Goal: Information Seeking & Learning: Find specific fact

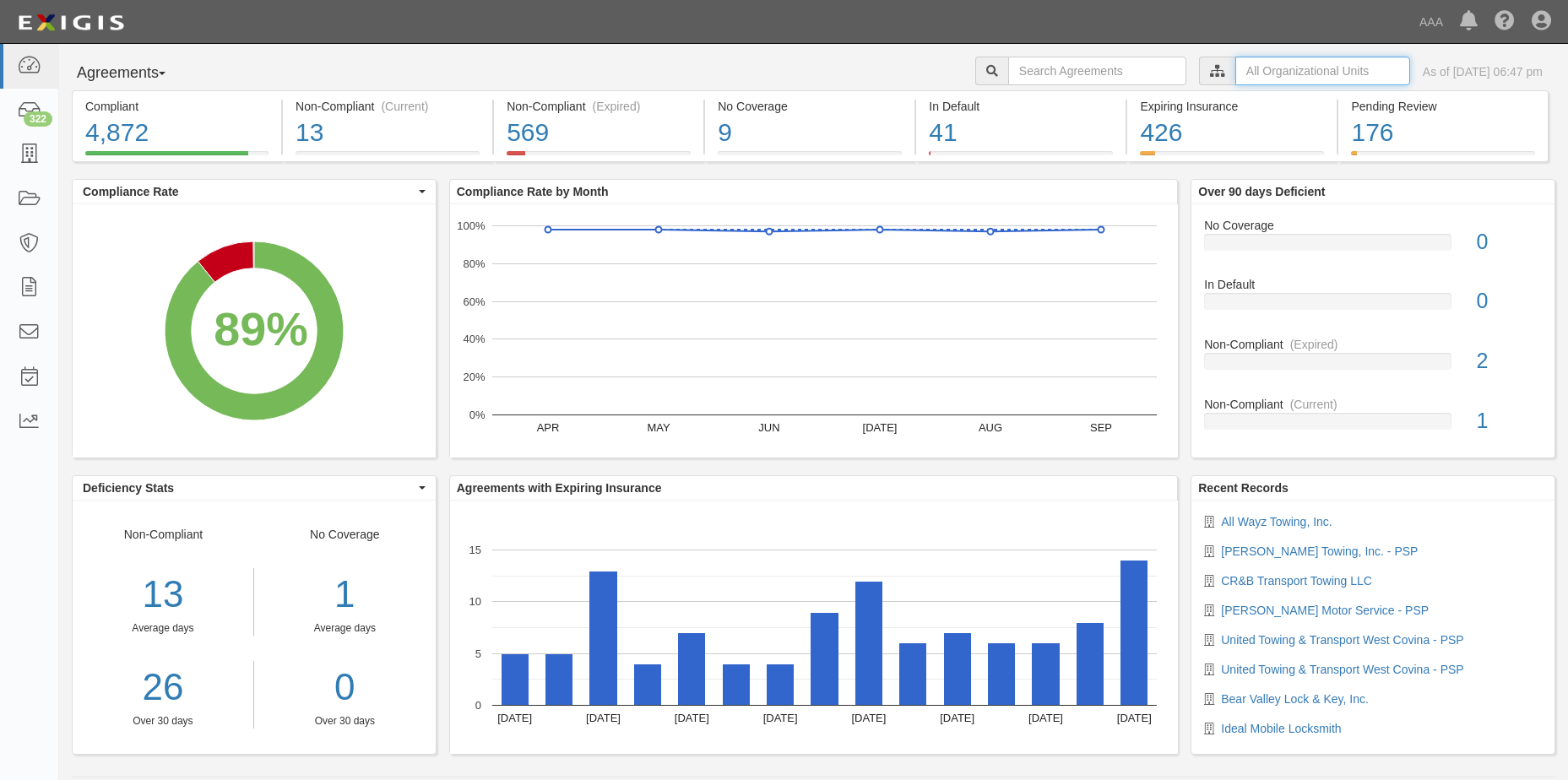
click at [1242, 71] on input "text" at bounding box center [1323, 71] width 174 height 29
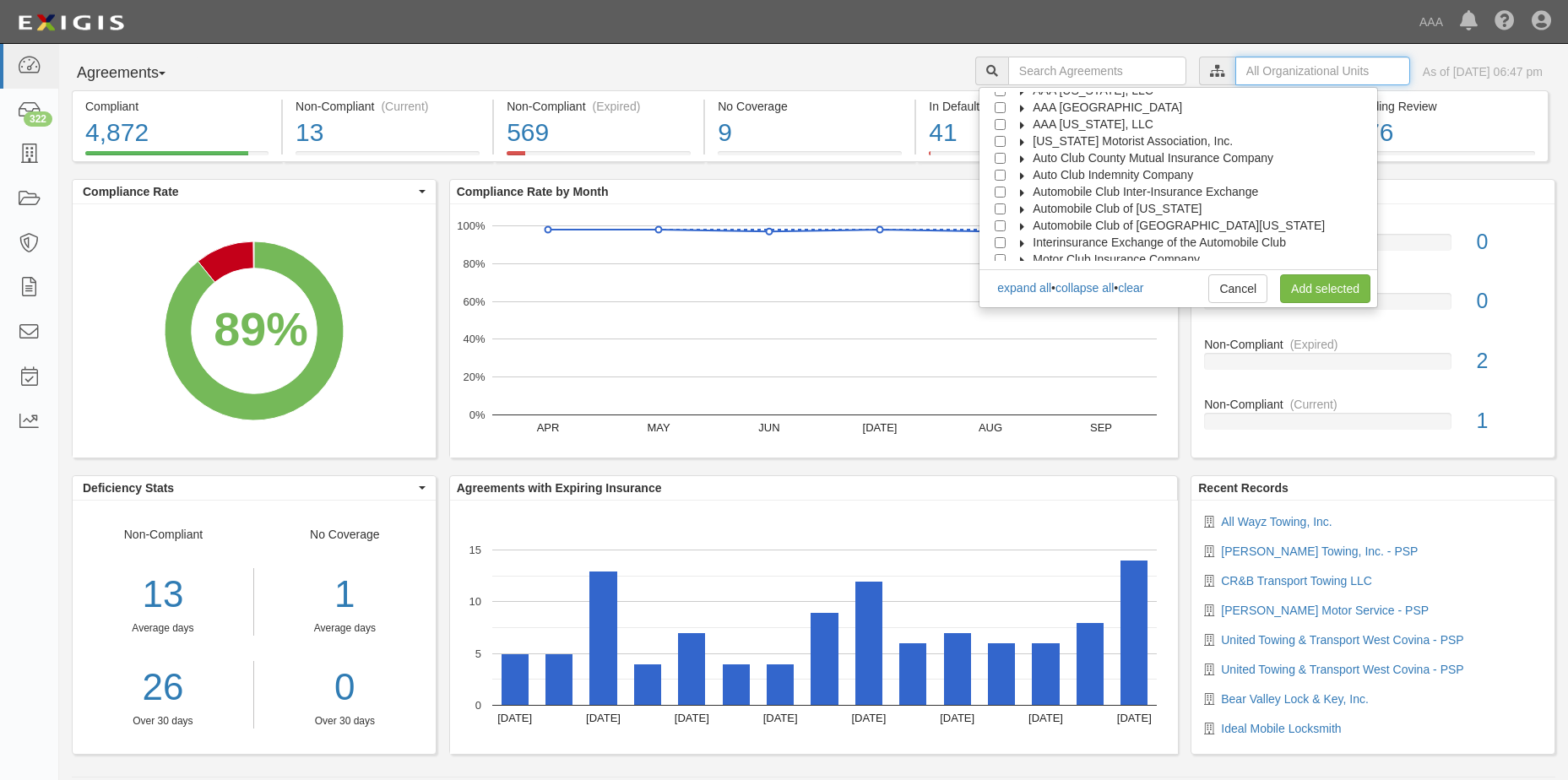
scroll to position [68, 0]
click at [1143, 204] on span "Automobile Club of [GEOGRAPHIC_DATA][US_STATE]" at bounding box center [1179, 202] width 293 height 14
click at [1006, 200] on input "Automobile Club of [GEOGRAPHIC_DATA][US_STATE]" at bounding box center [1000, 202] width 11 height 11
checkbox input "true"
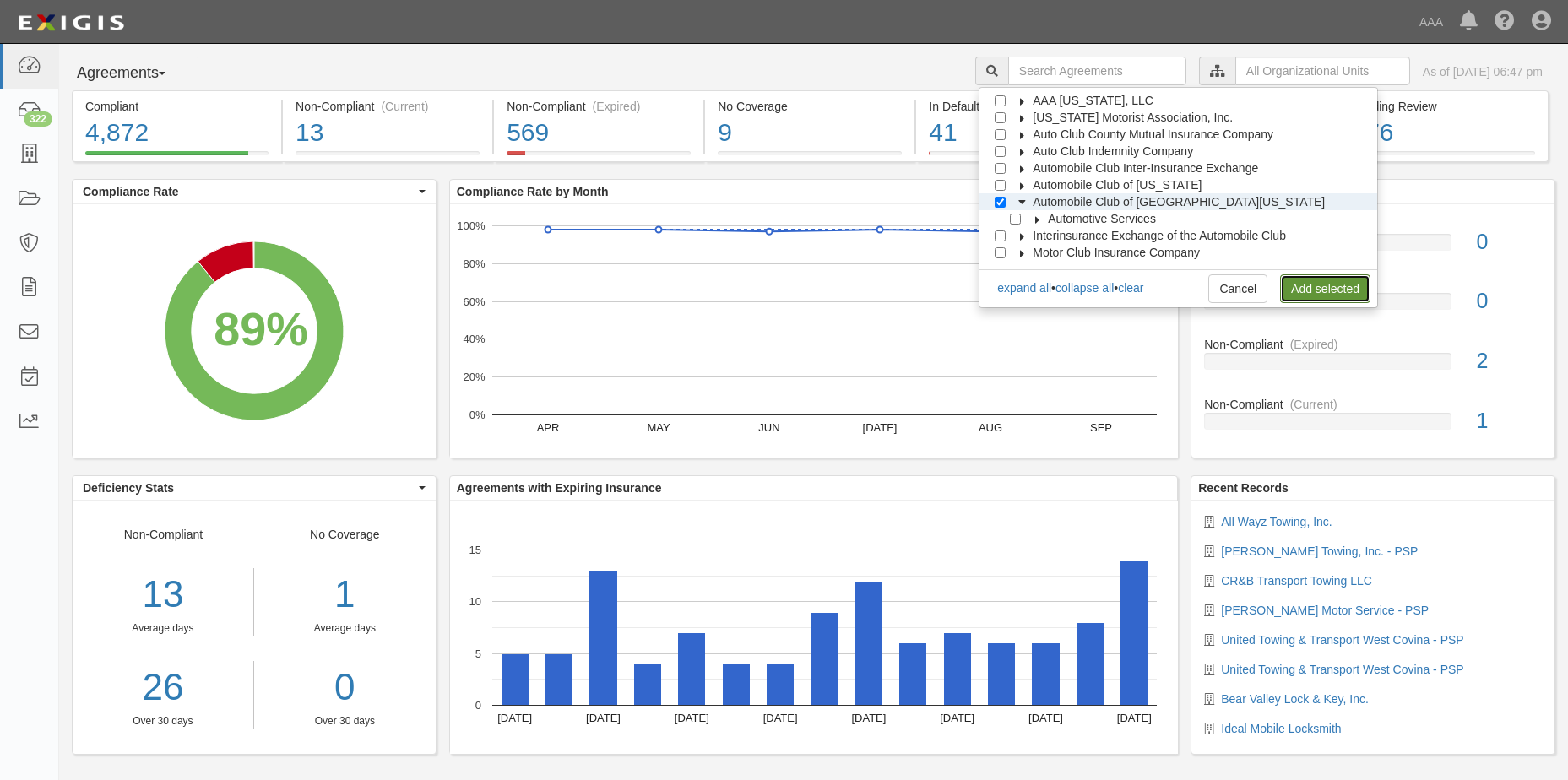
click at [1305, 290] on link "Add selected" at bounding box center [1325, 289] width 90 height 29
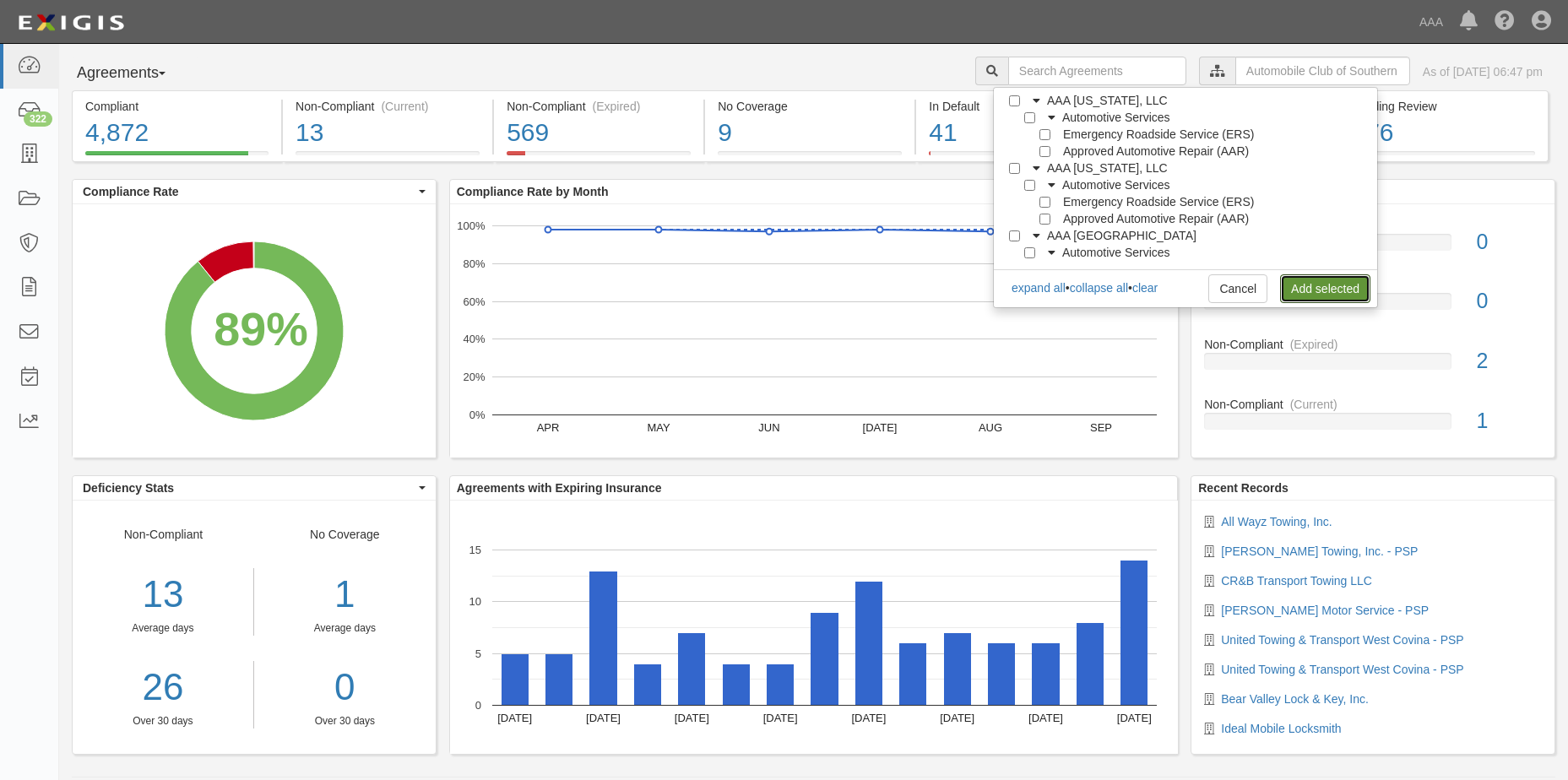
scroll to position [0, 0]
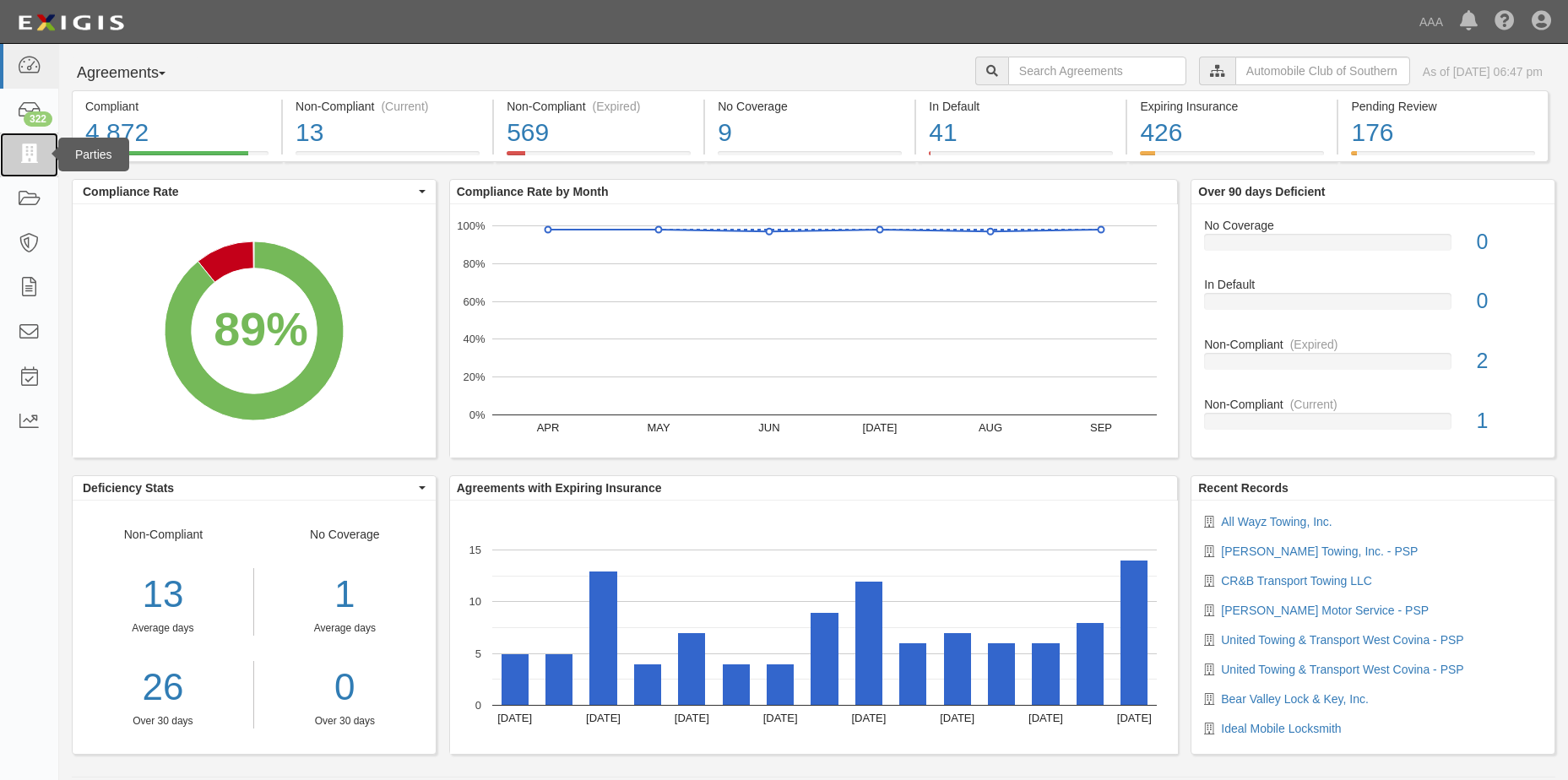
click at [34, 154] on icon at bounding box center [28, 155] width 23 height 19
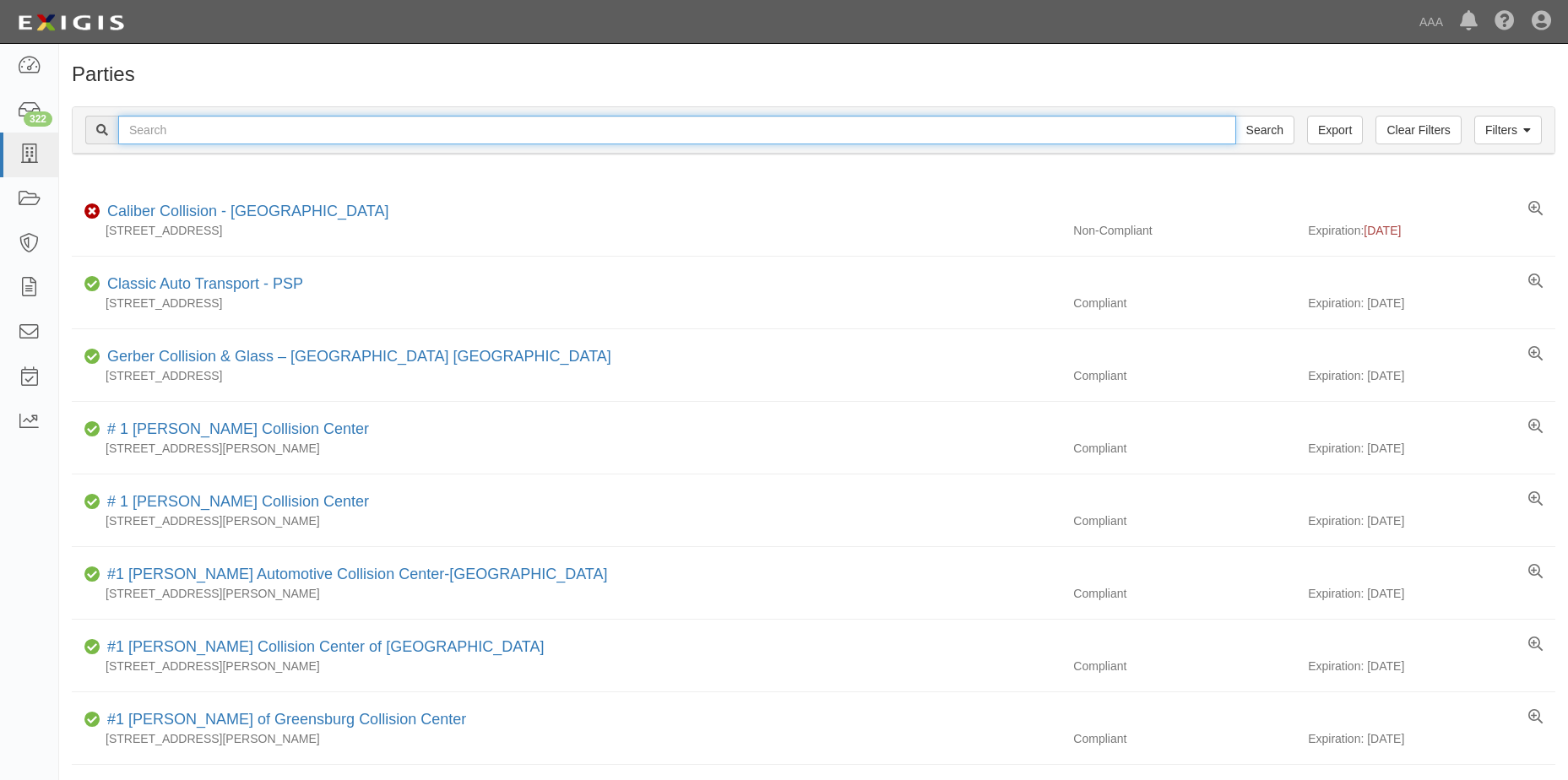
click at [192, 128] on input "text" at bounding box center [677, 130] width 1118 height 29
type input "Auto Tech Locks & Keys Inc."
click at [1282, 134] on input "Search" at bounding box center [1265, 130] width 59 height 29
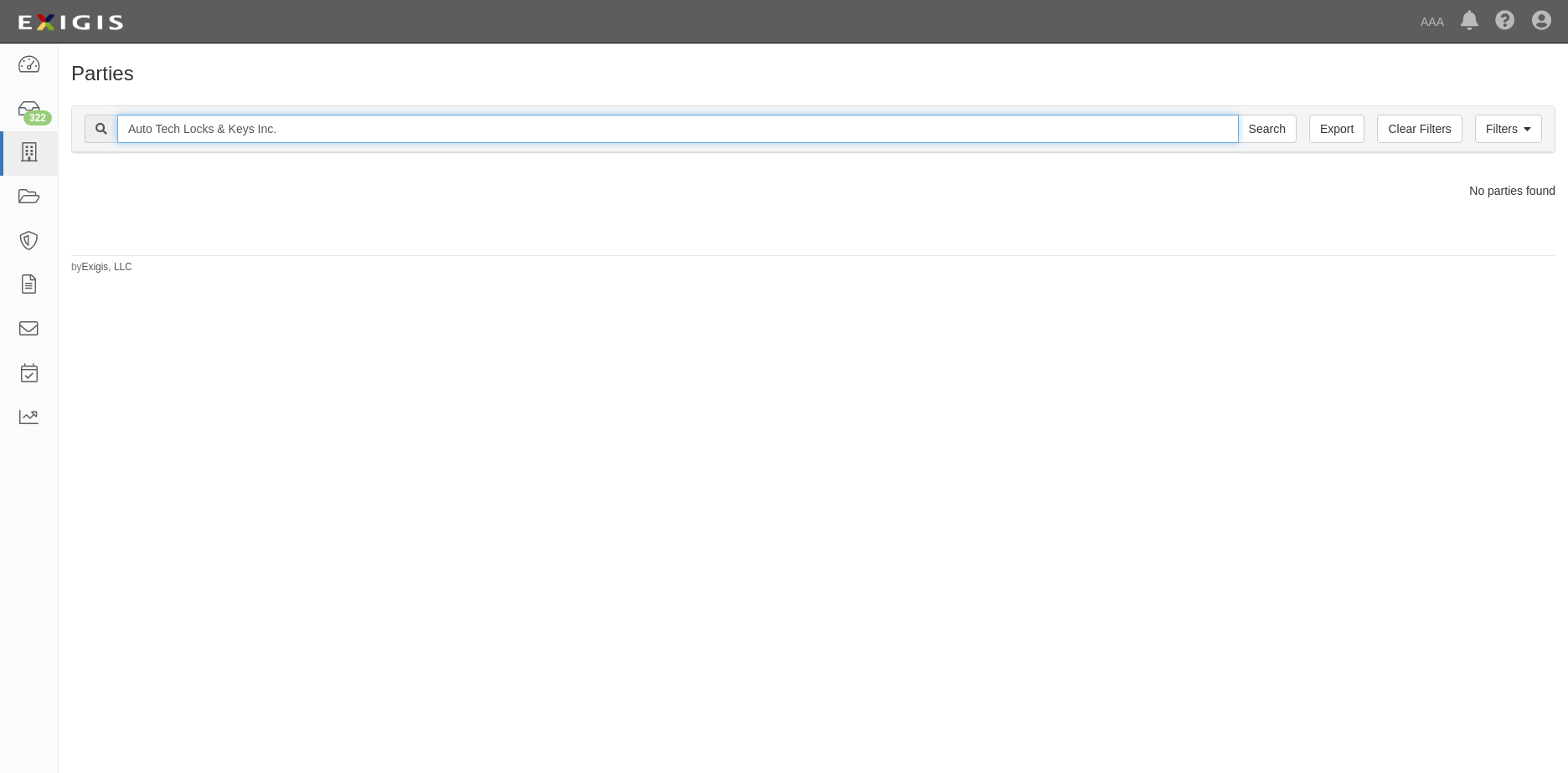
click at [275, 130] on input "Auto Tech Locks & Keys Inc." at bounding box center [677, 129] width 1121 height 29
type input "Auto Tech [PERSON_NAME] & keys."
click at [1237, 114] on input "Search" at bounding box center [1266, 129] width 59 height 29
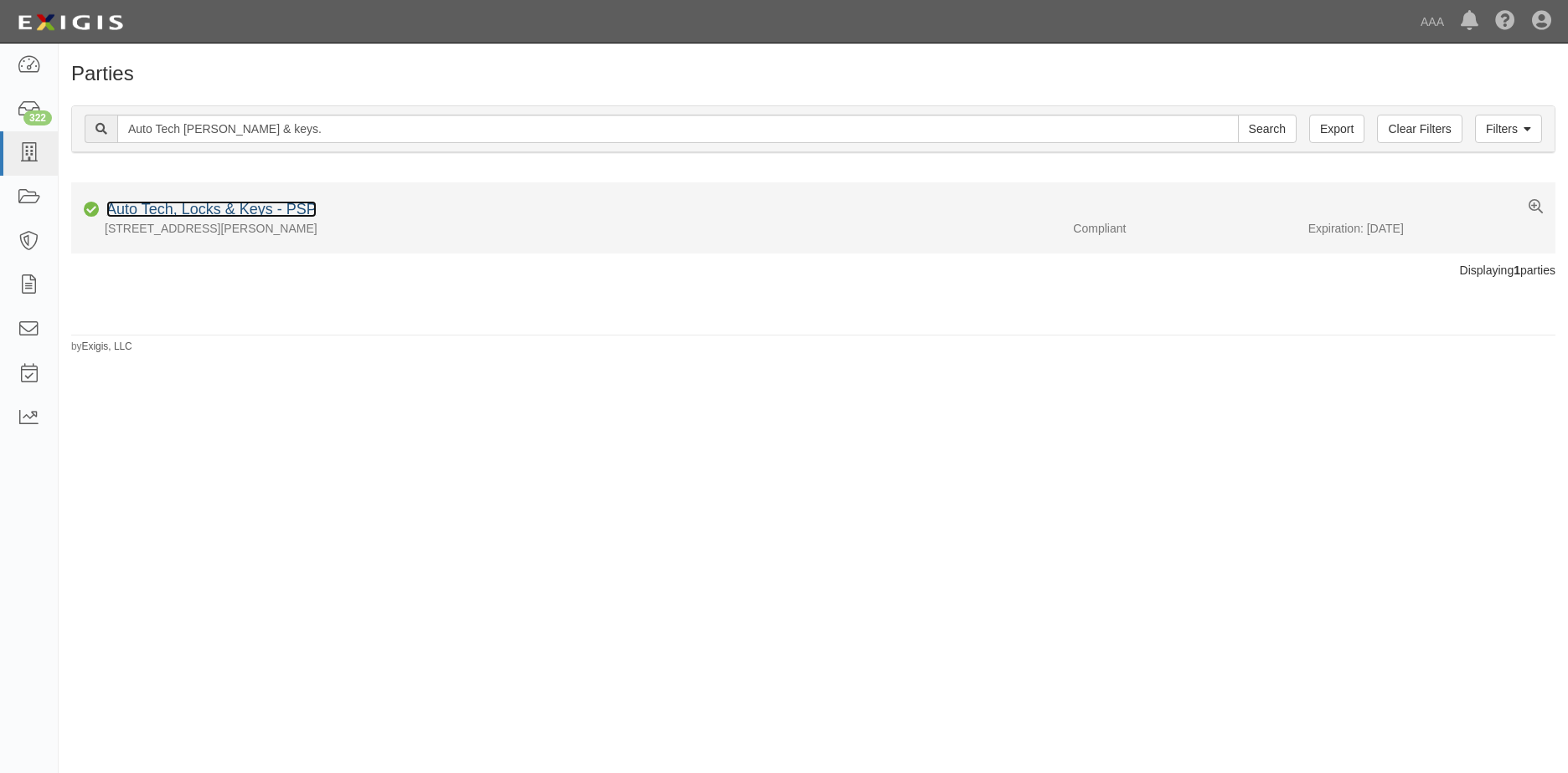
click at [220, 214] on link "Auto Tech, Locks & Keys - PSP" at bounding box center [211, 208] width 210 height 16
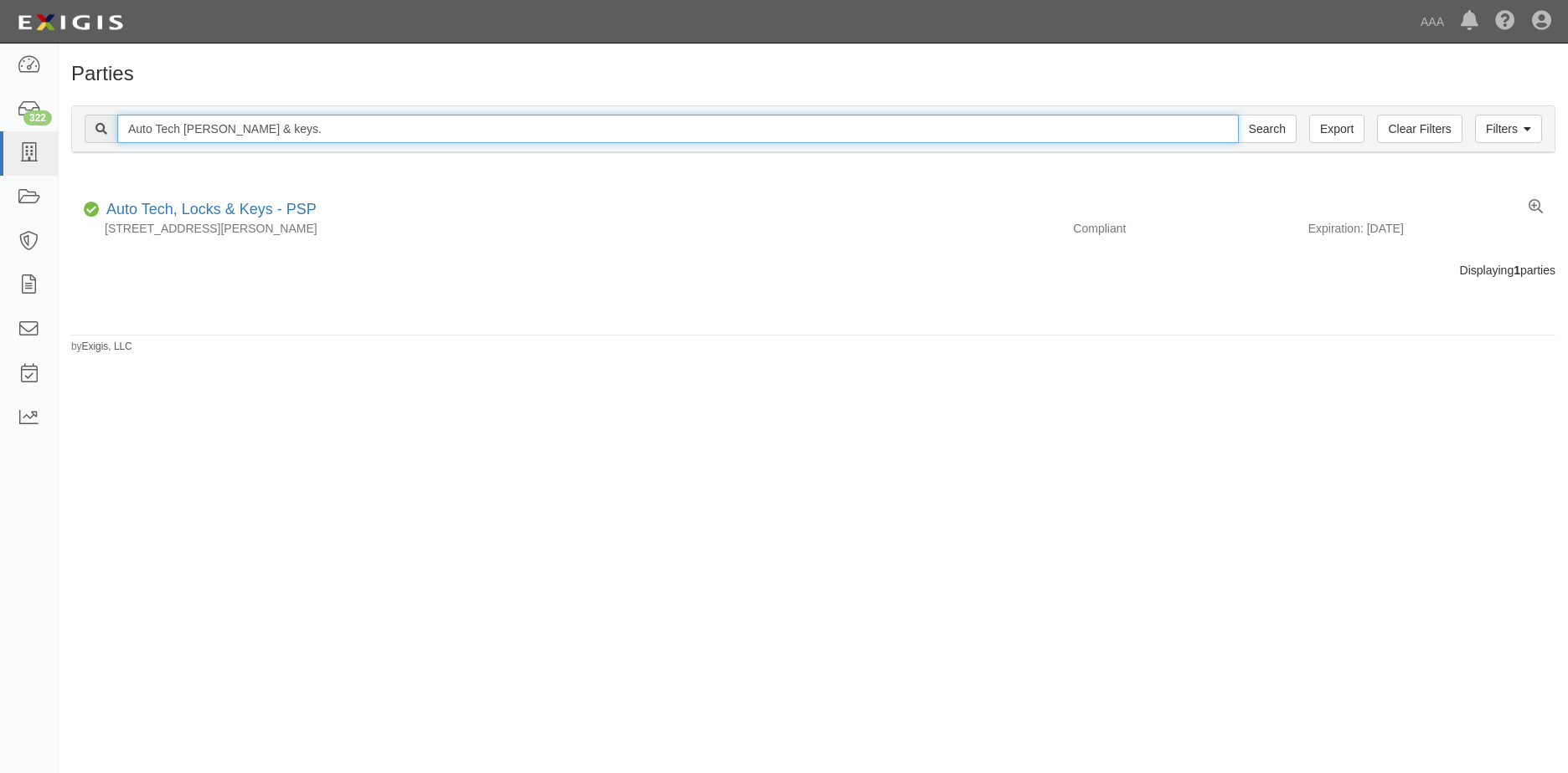
click at [266, 127] on input "Auto Tech Kocks & keys." at bounding box center [677, 129] width 1121 height 29
type input "A"
type input "Davidson's Towing & Transport"
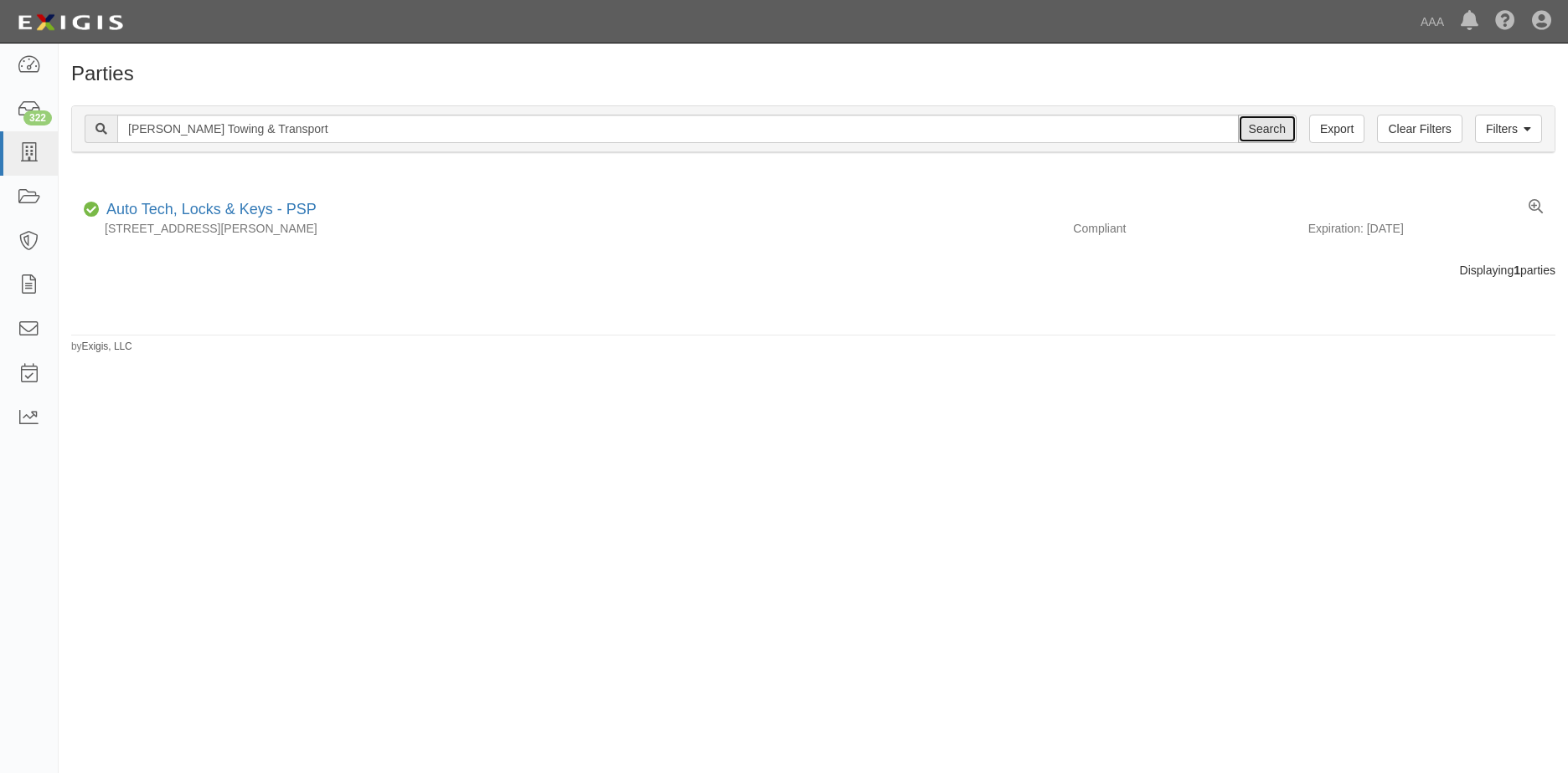
click at [1261, 126] on input "Search" at bounding box center [1266, 129] width 59 height 29
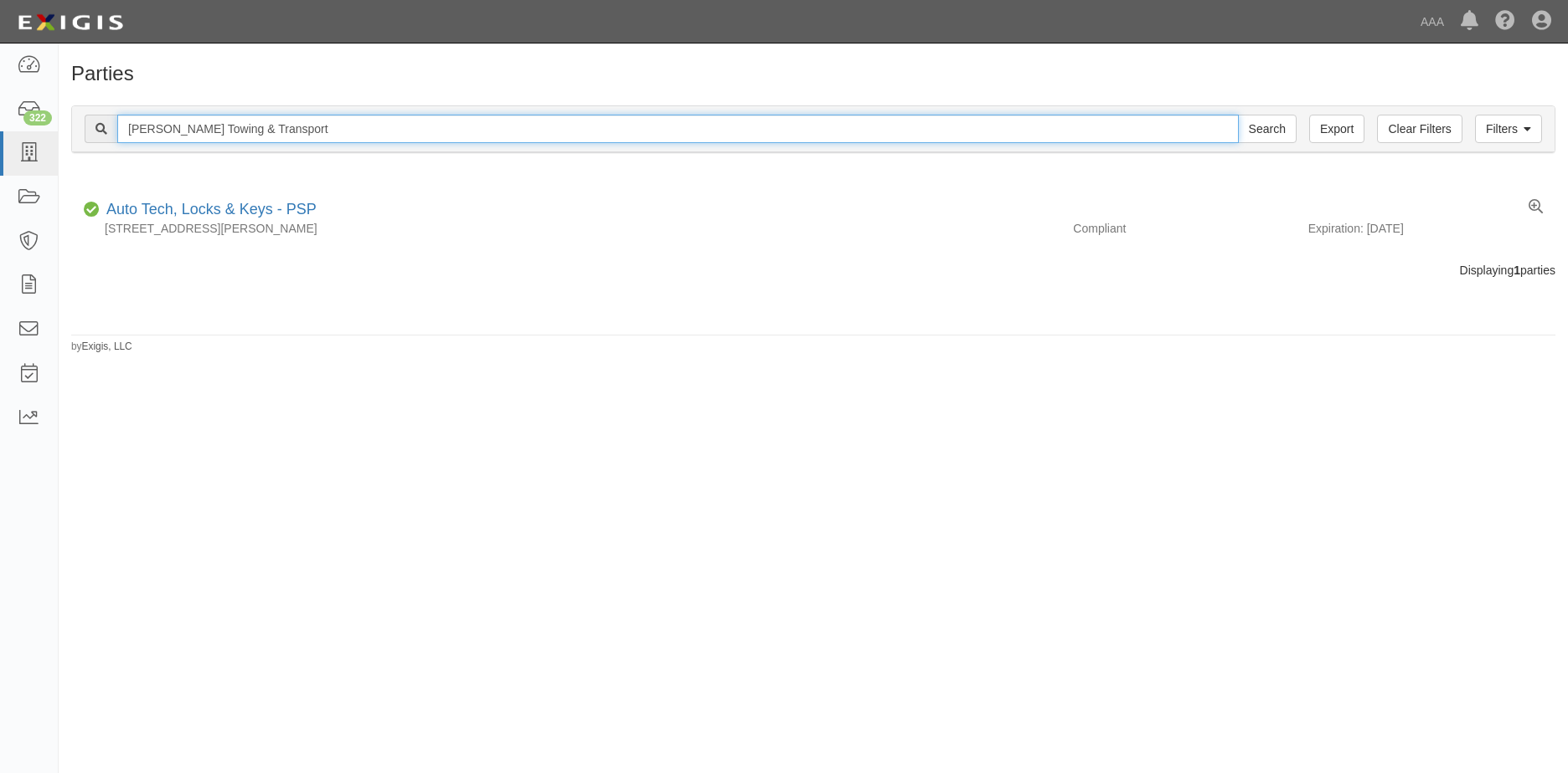
drag, startPoint x: 294, startPoint y: 130, endPoint x: 103, endPoint y: 127, distance: 191.0
click at [91, 130] on div "Davidson's Towing & Transport Search" at bounding box center [690, 129] width 1212 height 29
type input "Advanced Auto Center"
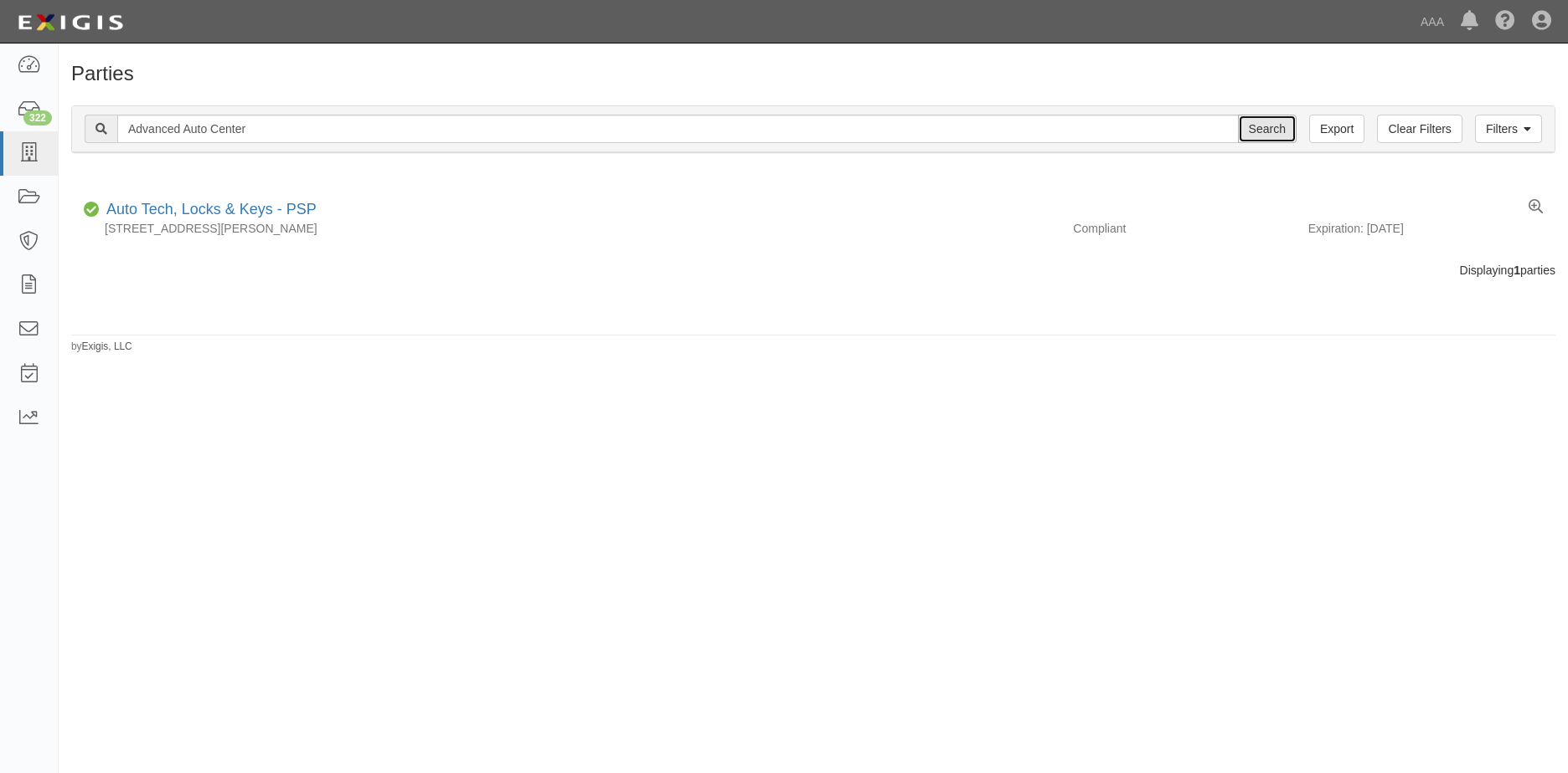
click at [1251, 132] on input "Search" at bounding box center [1266, 129] width 59 height 29
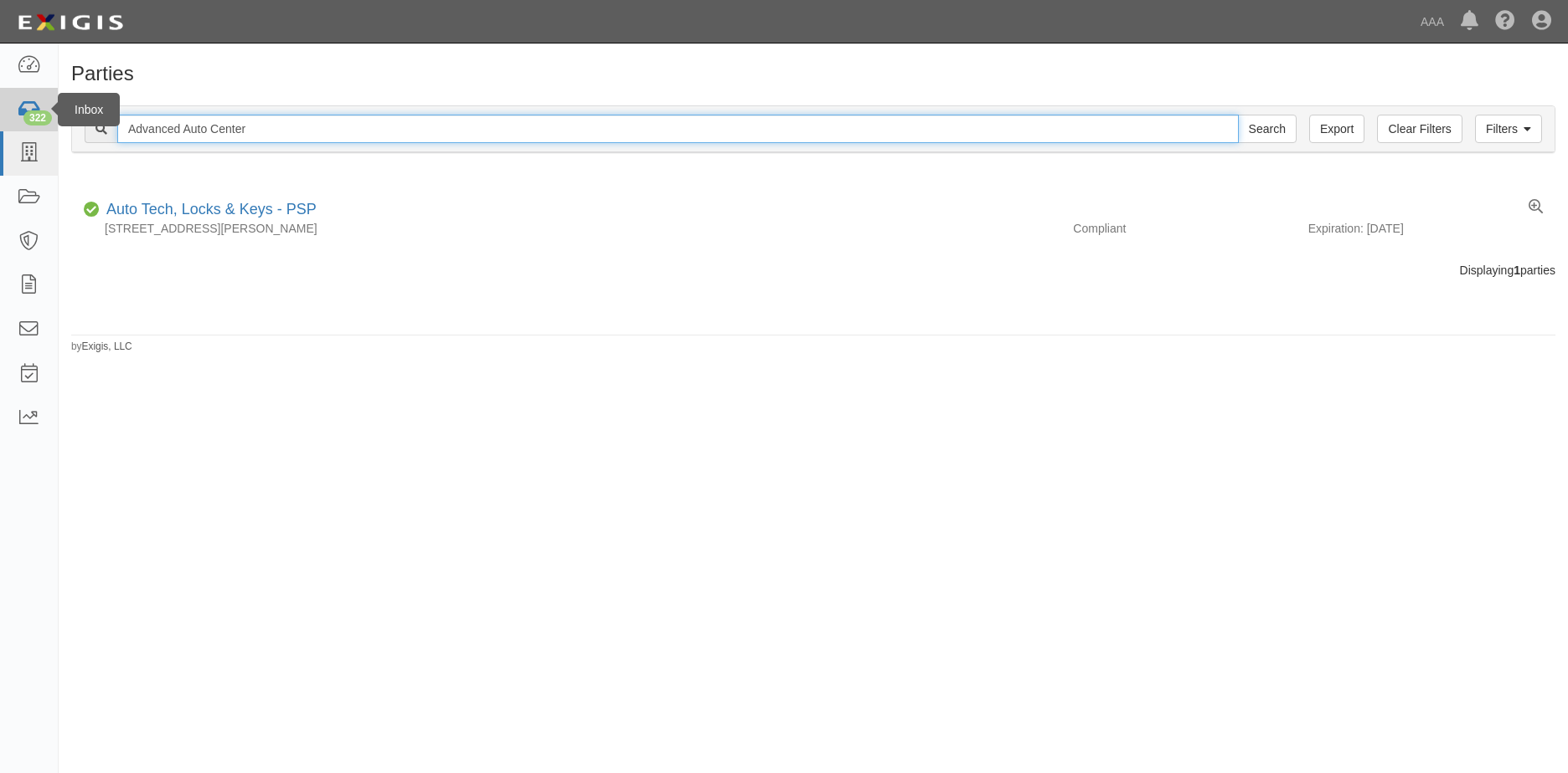
drag, startPoint x: 256, startPoint y: 129, endPoint x: 0, endPoint y: 110, distance: 256.7
click at [0, 114] on html "Toggle navigation Dashboard 322 Inbox Parties Agreements Coverages Documents Me…" at bounding box center [784, 373] width 1568 height 746
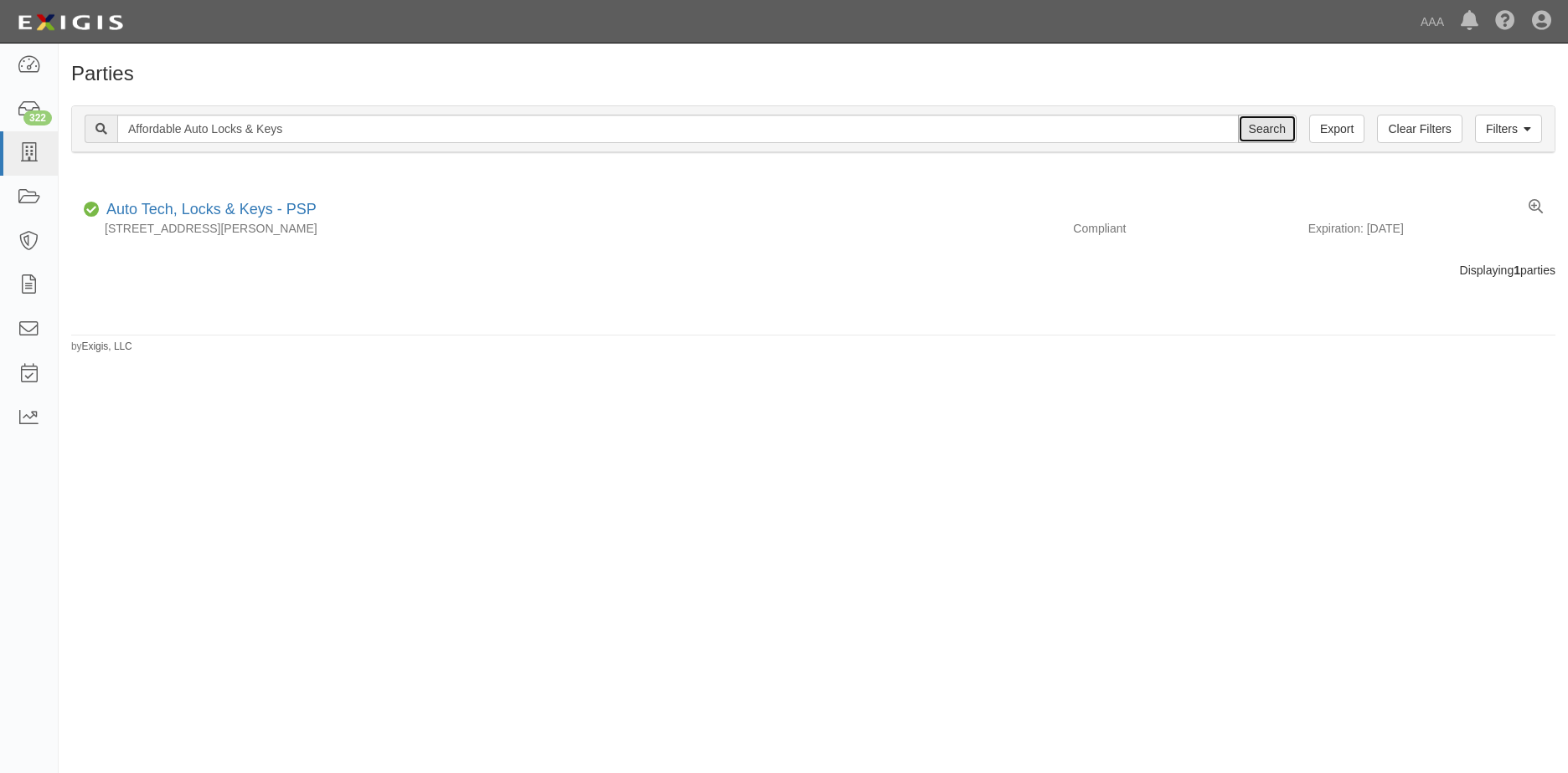
click at [1273, 124] on input "Search" at bounding box center [1266, 129] width 59 height 29
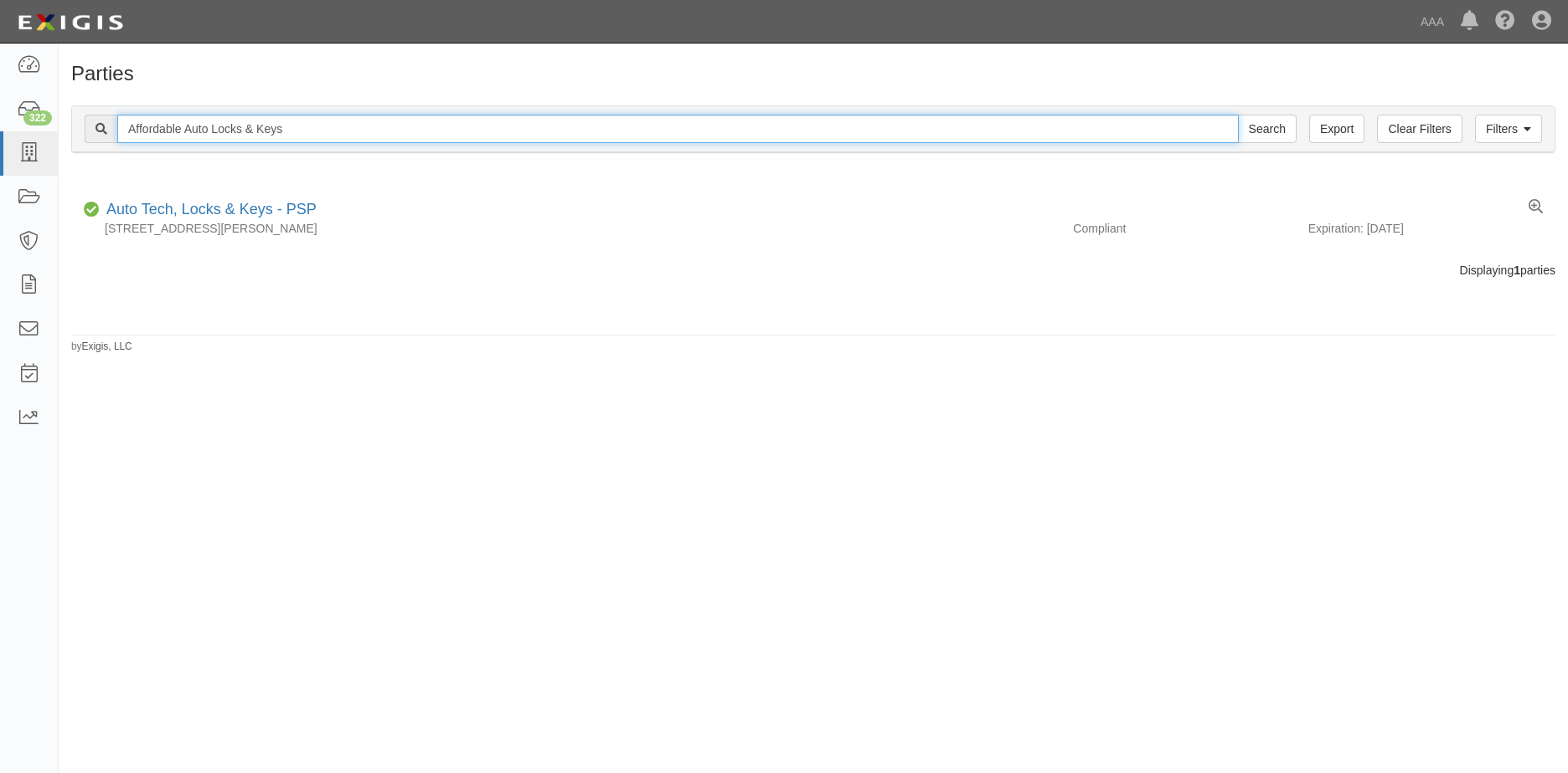
drag, startPoint x: 297, startPoint y: 132, endPoint x: -3, endPoint y: 119, distance: 300.3
click at [0, 119] on html "Toggle navigation Dashboard 322 Inbox Parties Agreements Coverages Documents Me…" at bounding box center [784, 373] width 1568 height 746
type input "1"
type input "Phelan Towing LLC"
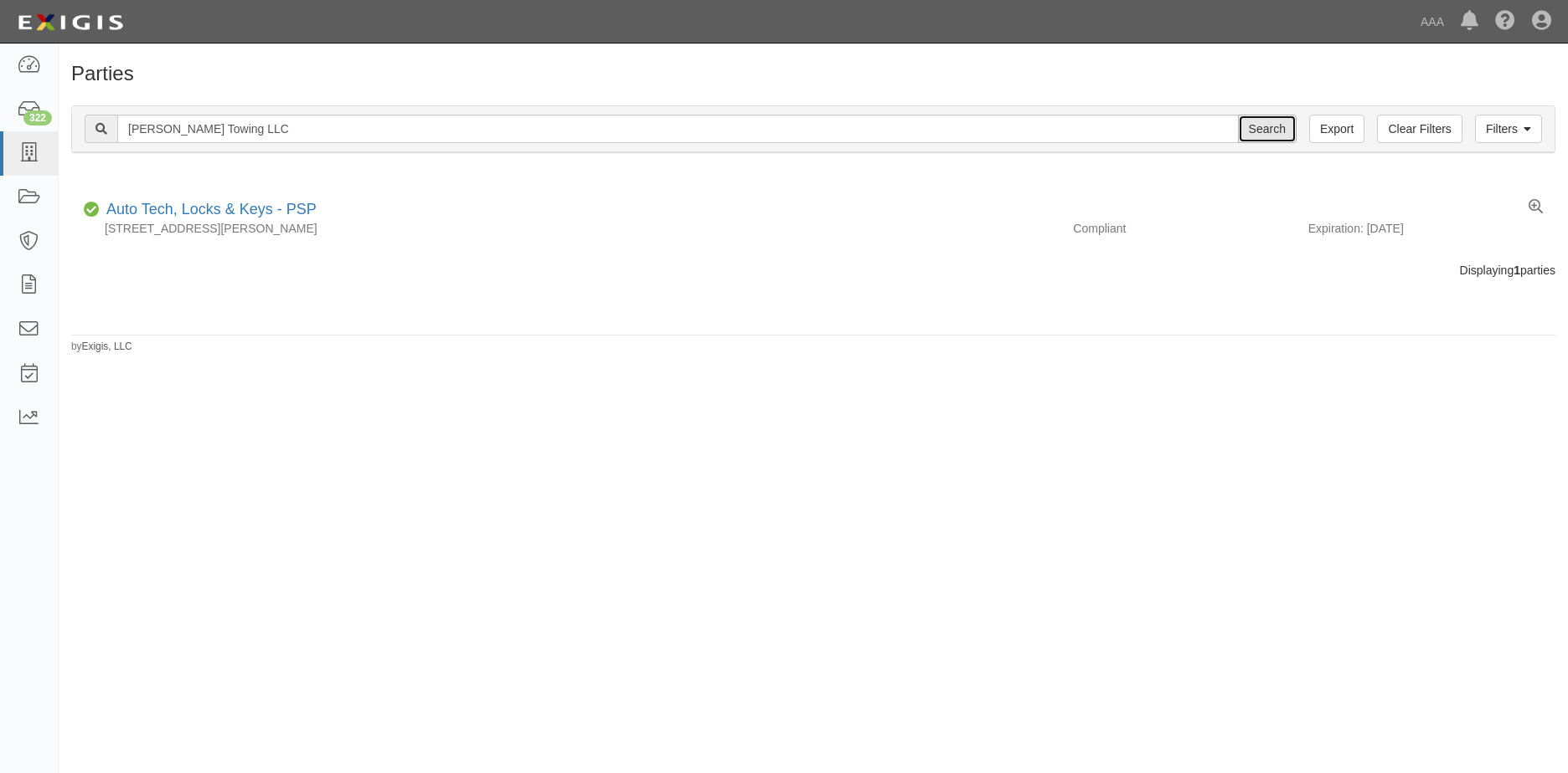
click at [1262, 133] on input "Search" at bounding box center [1266, 129] width 59 height 29
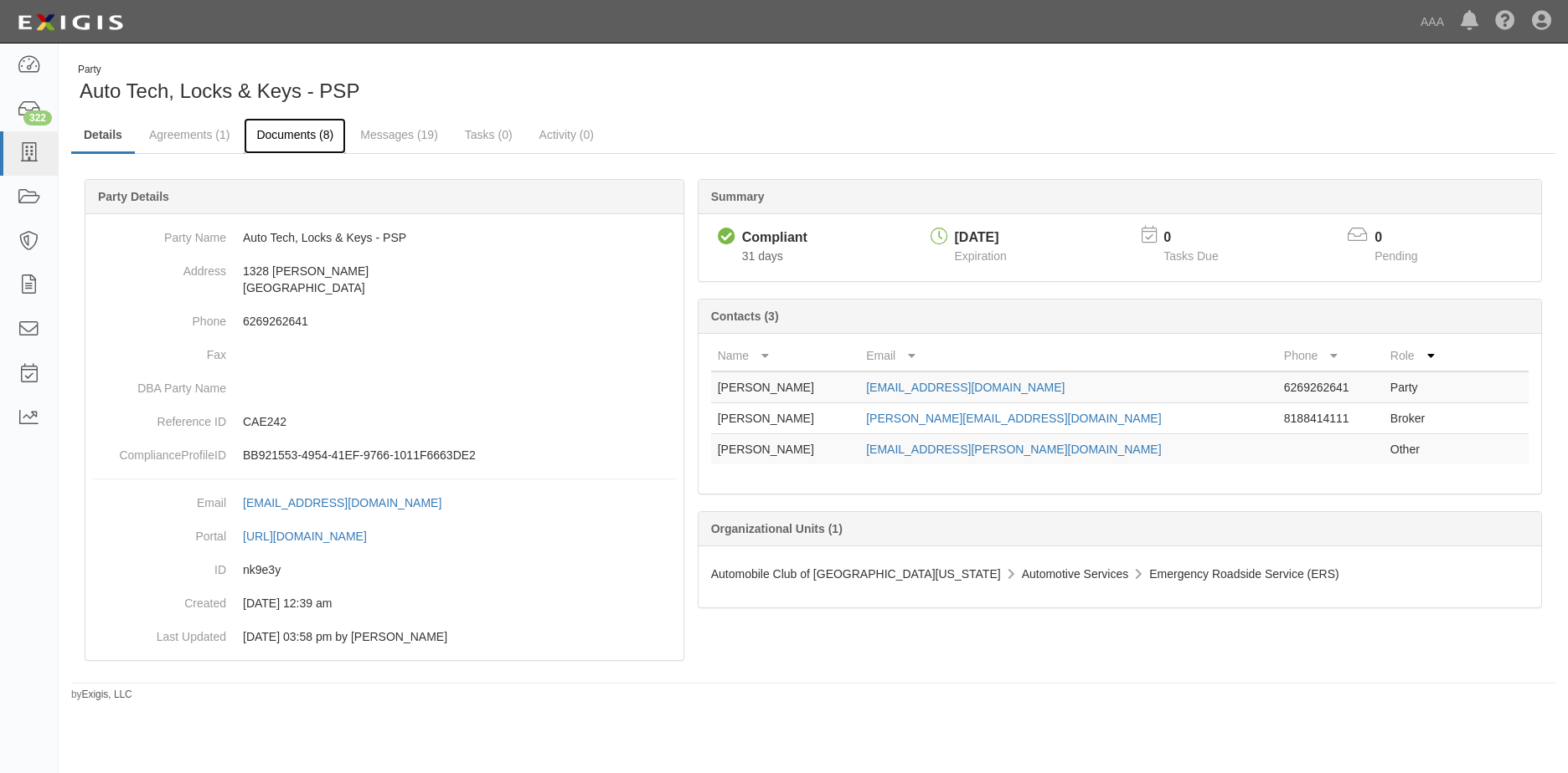
click at [301, 137] on link "Documents (8)" at bounding box center [295, 135] width 102 height 36
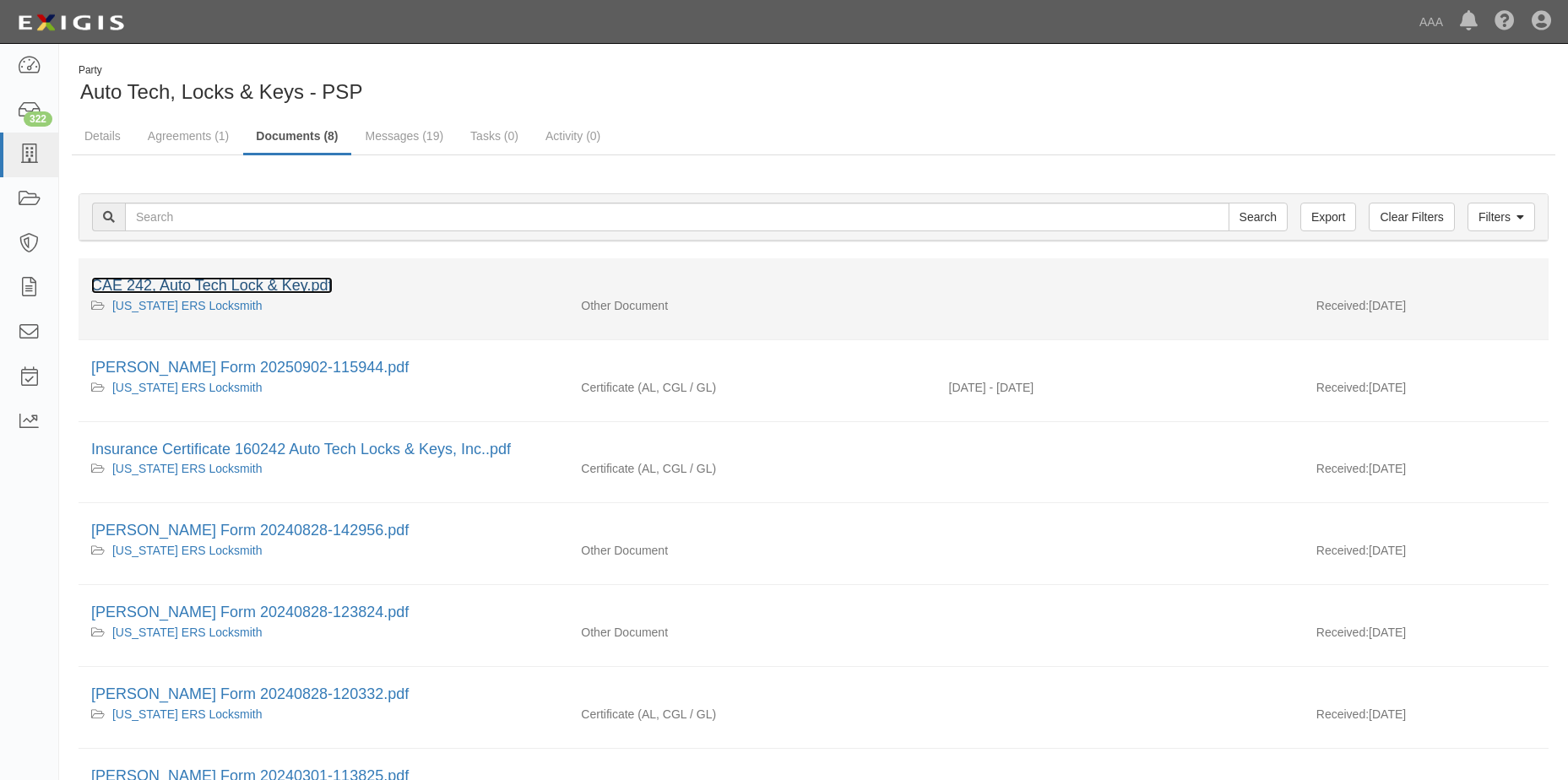
click at [227, 286] on link "CAE 242, Auto Tech Lock & Key.pdf" at bounding box center [211, 285] width 241 height 16
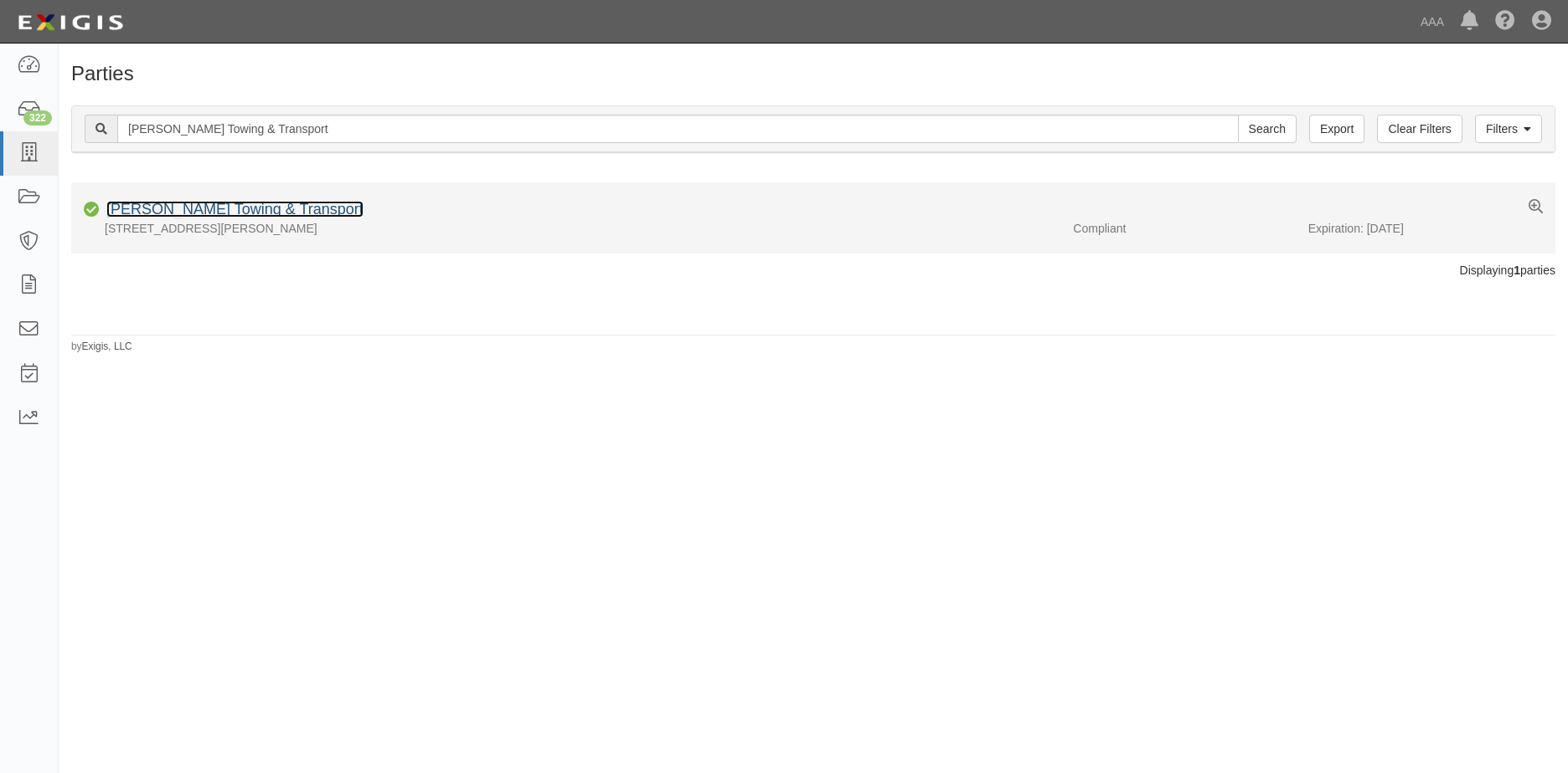
click at [199, 211] on link "[PERSON_NAME] Towing & Transport" at bounding box center [235, 208] width 257 height 16
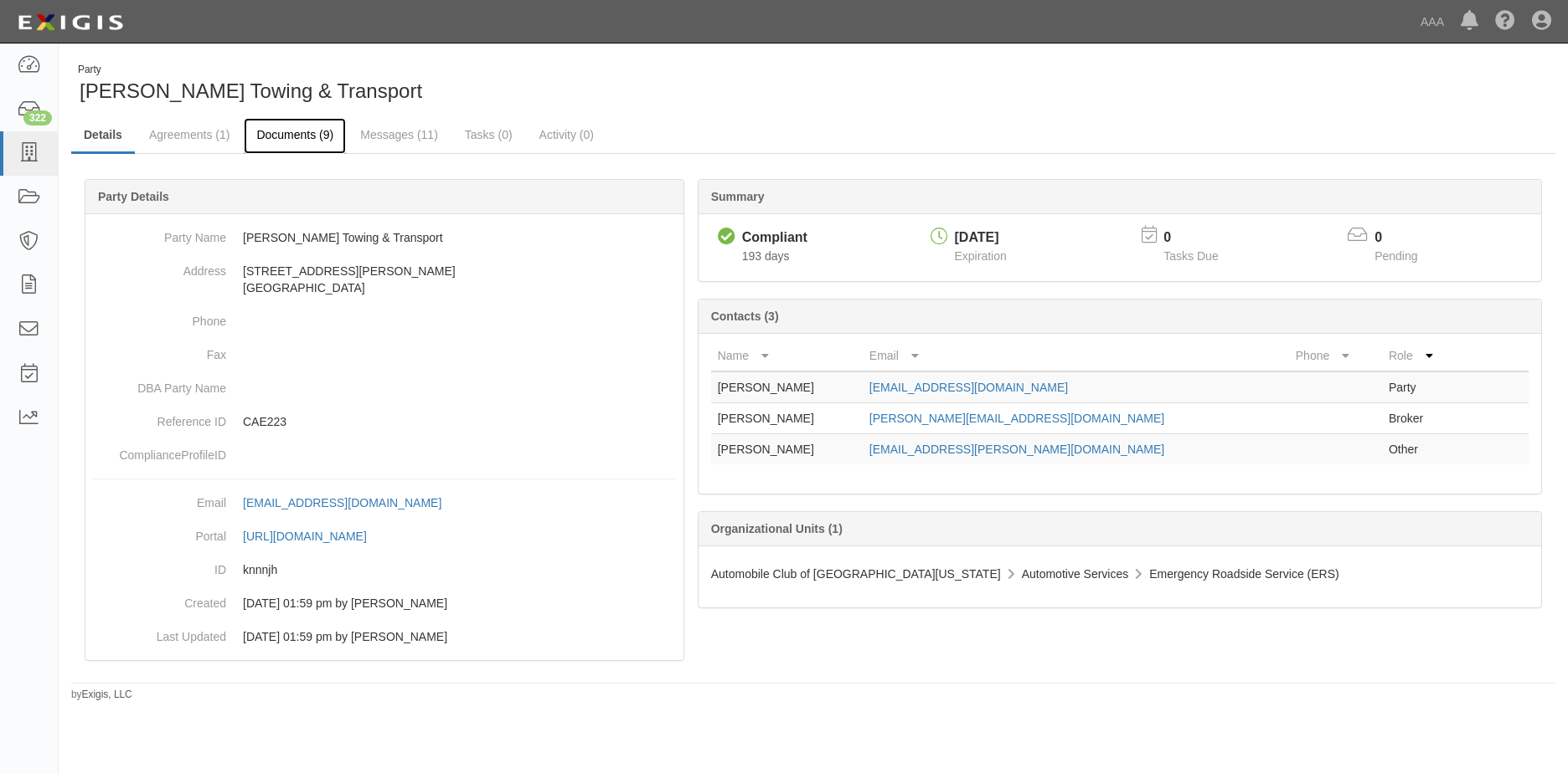
click at [310, 138] on link "Documents (9)" at bounding box center [295, 135] width 102 height 36
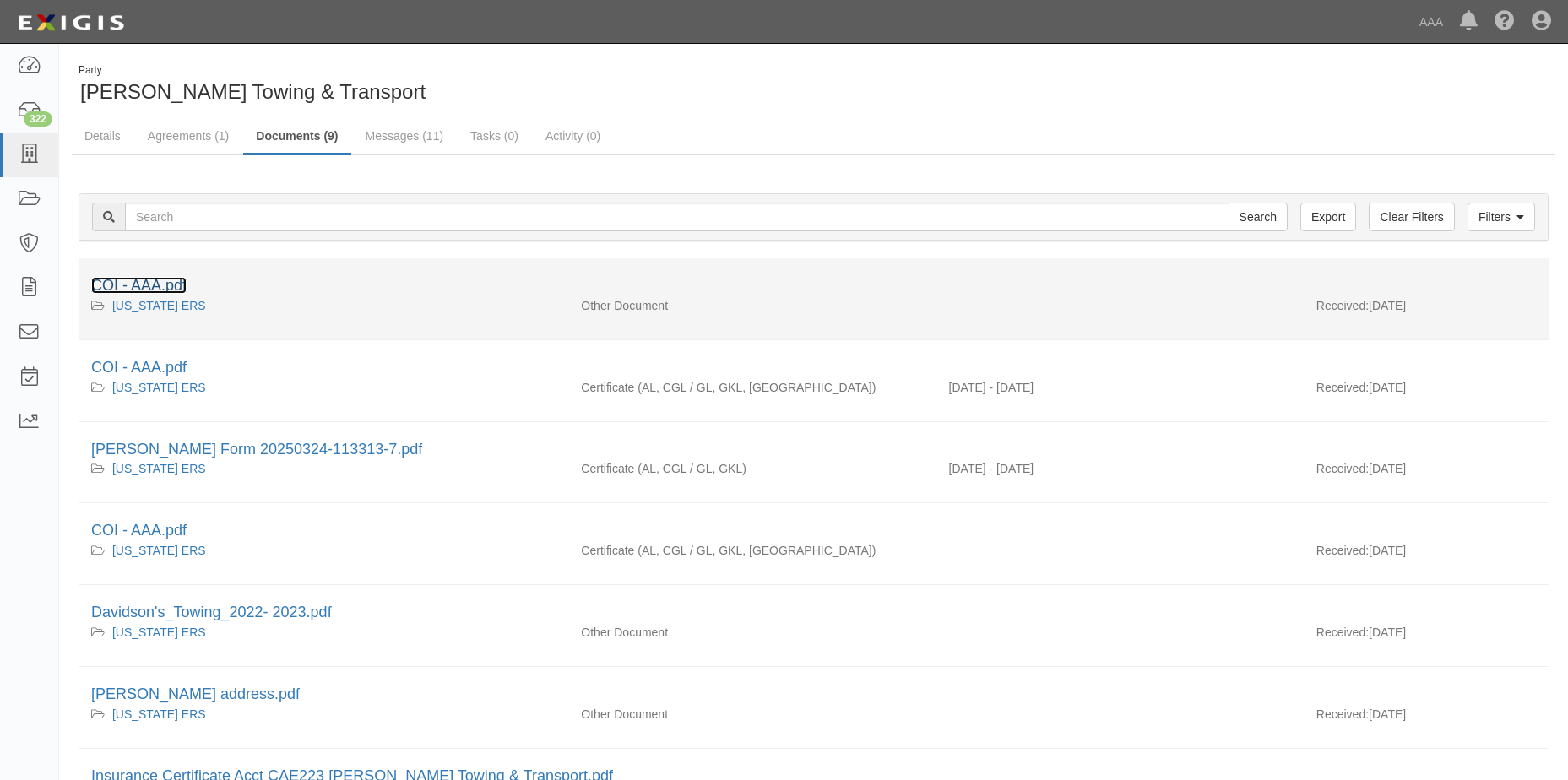
click at [134, 292] on link "COI - AAA.pdf" at bounding box center [139, 285] width 95 height 16
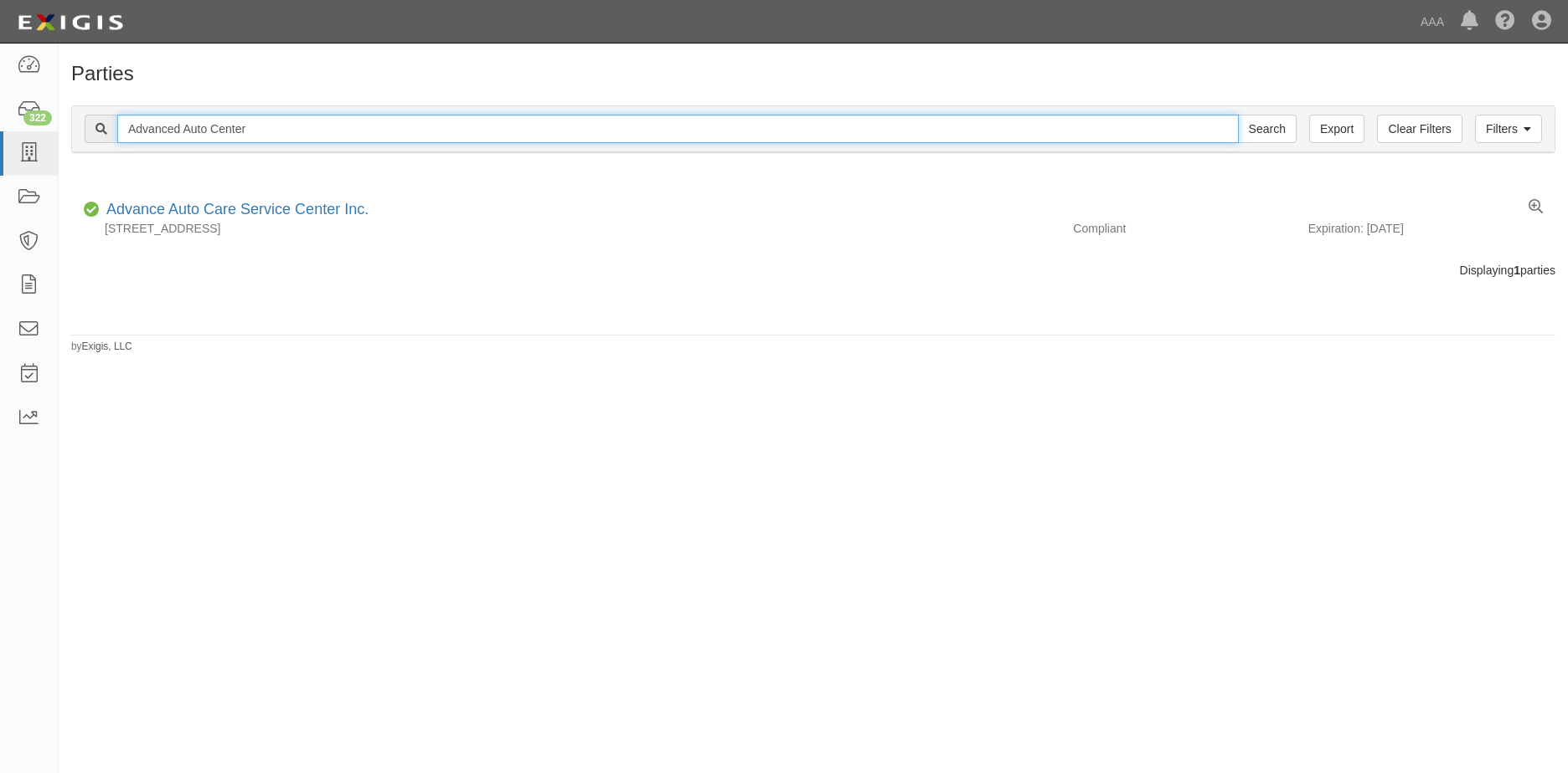
click at [265, 125] on input "Advanced Auto Center" at bounding box center [677, 129] width 1121 height 29
type input "A"
type input "Advanced Towing"
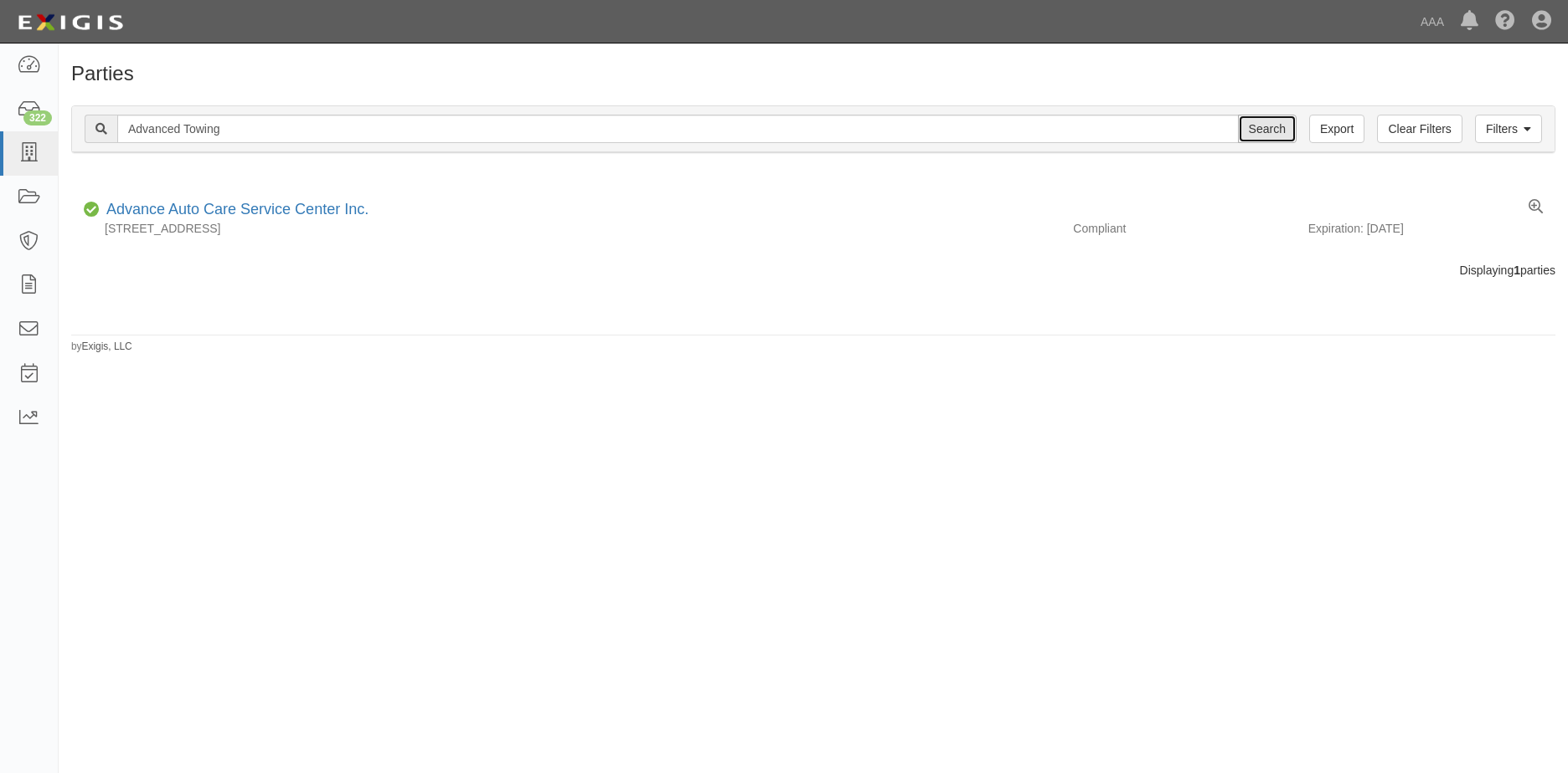
click at [1271, 133] on input "Search" at bounding box center [1266, 129] width 59 height 29
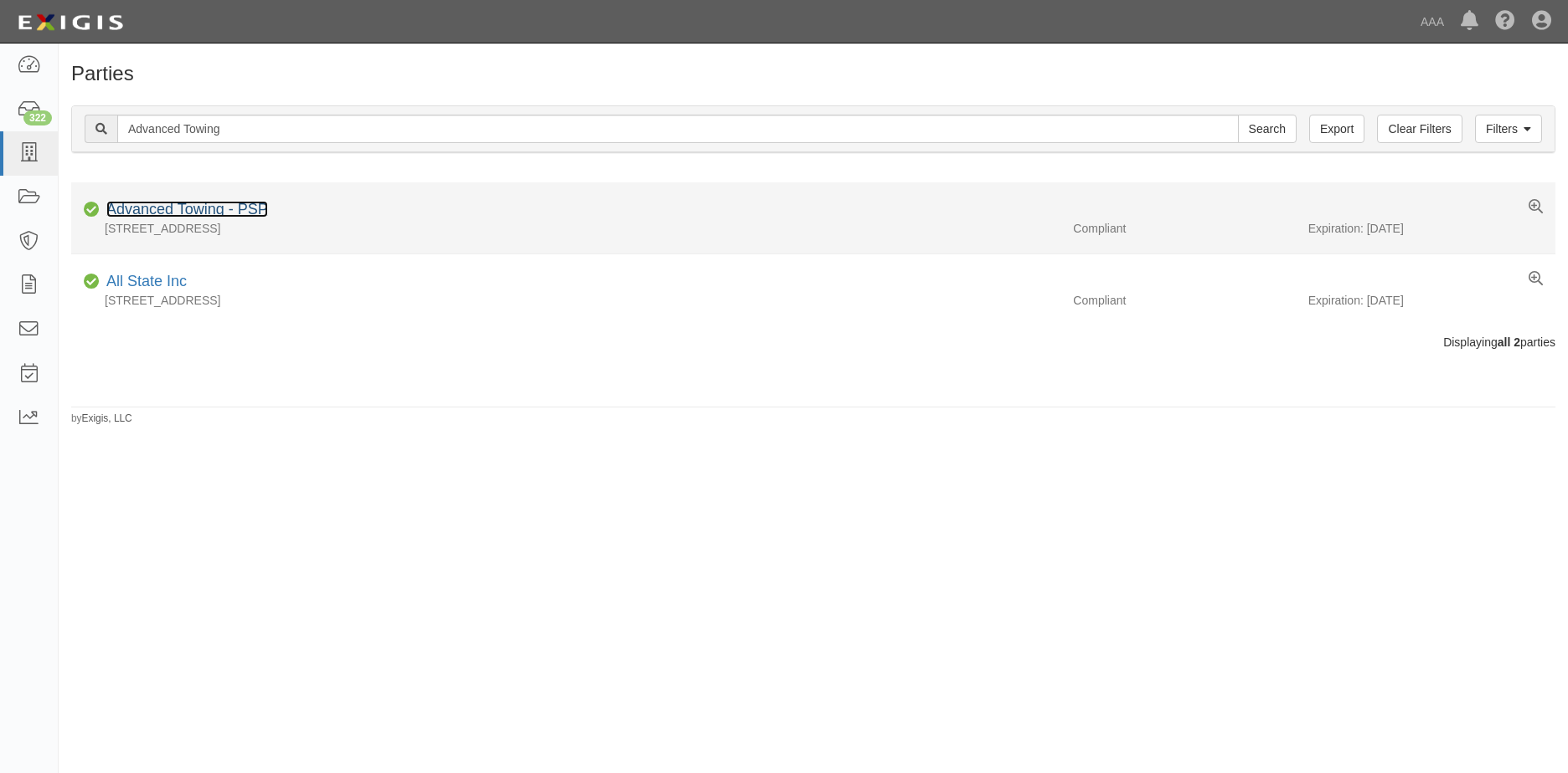
click at [175, 206] on link "Advanced Towing - PSP" at bounding box center [187, 208] width 161 height 16
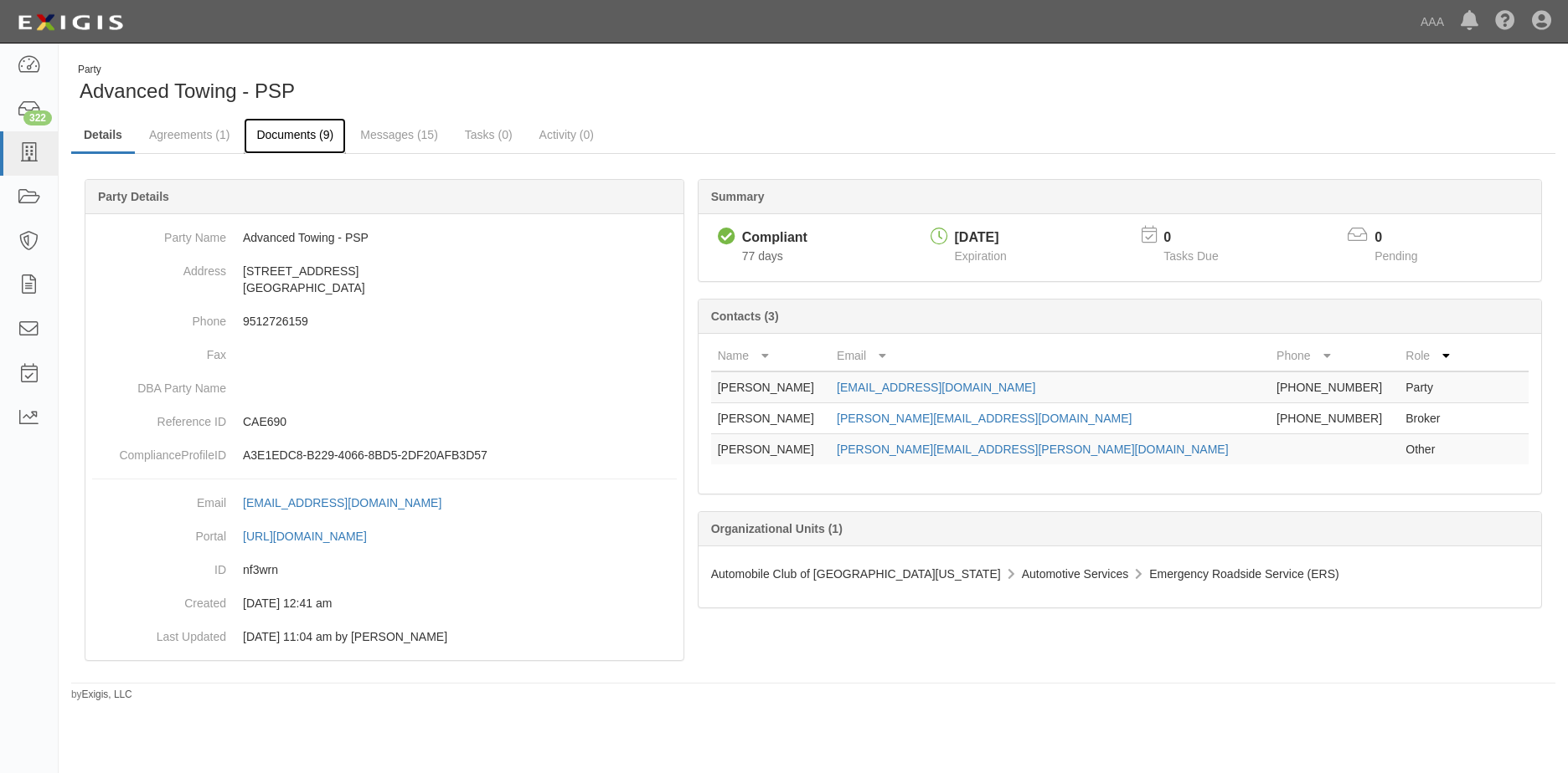
click at [303, 133] on link "Documents (9)" at bounding box center [295, 135] width 102 height 36
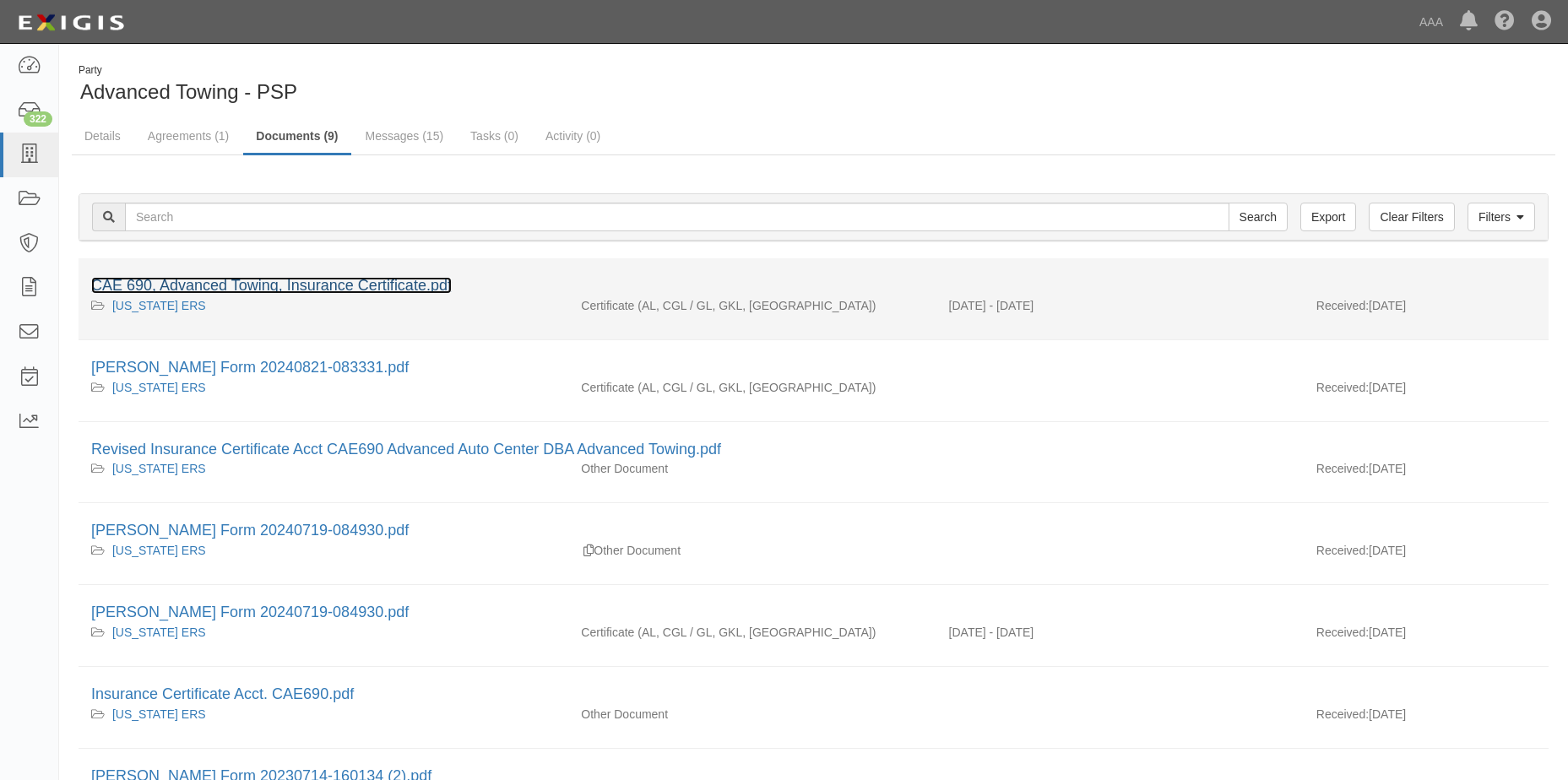
click at [211, 286] on link "CAE 690, Advanced Towing, Insurance Certificate.pdf" at bounding box center [271, 285] width 361 height 16
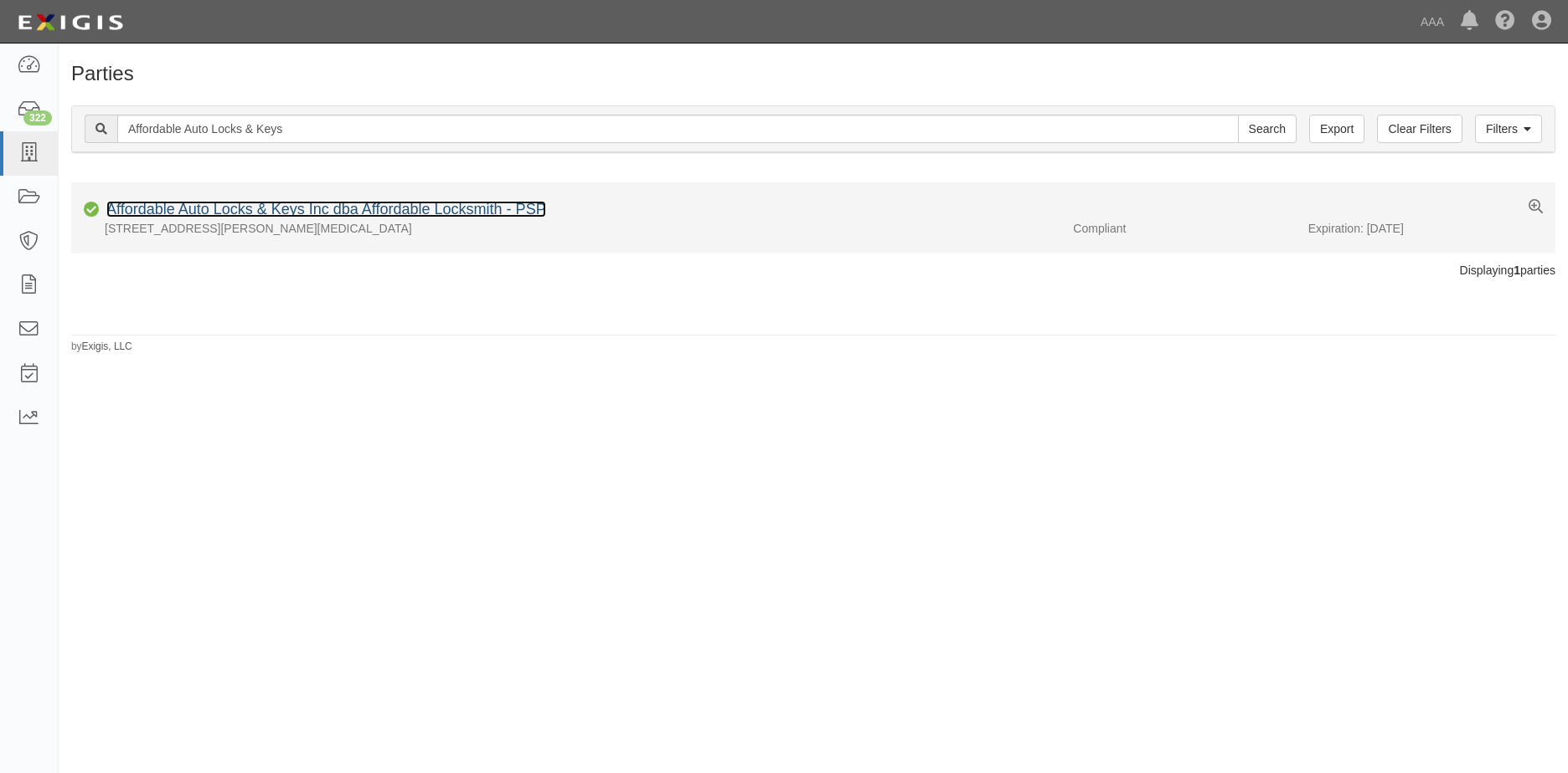
click at [254, 217] on link "Affordable Auto Locks & Keys Inc dba Affordable Locksmith - PSP" at bounding box center [327, 208] width 440 height 16
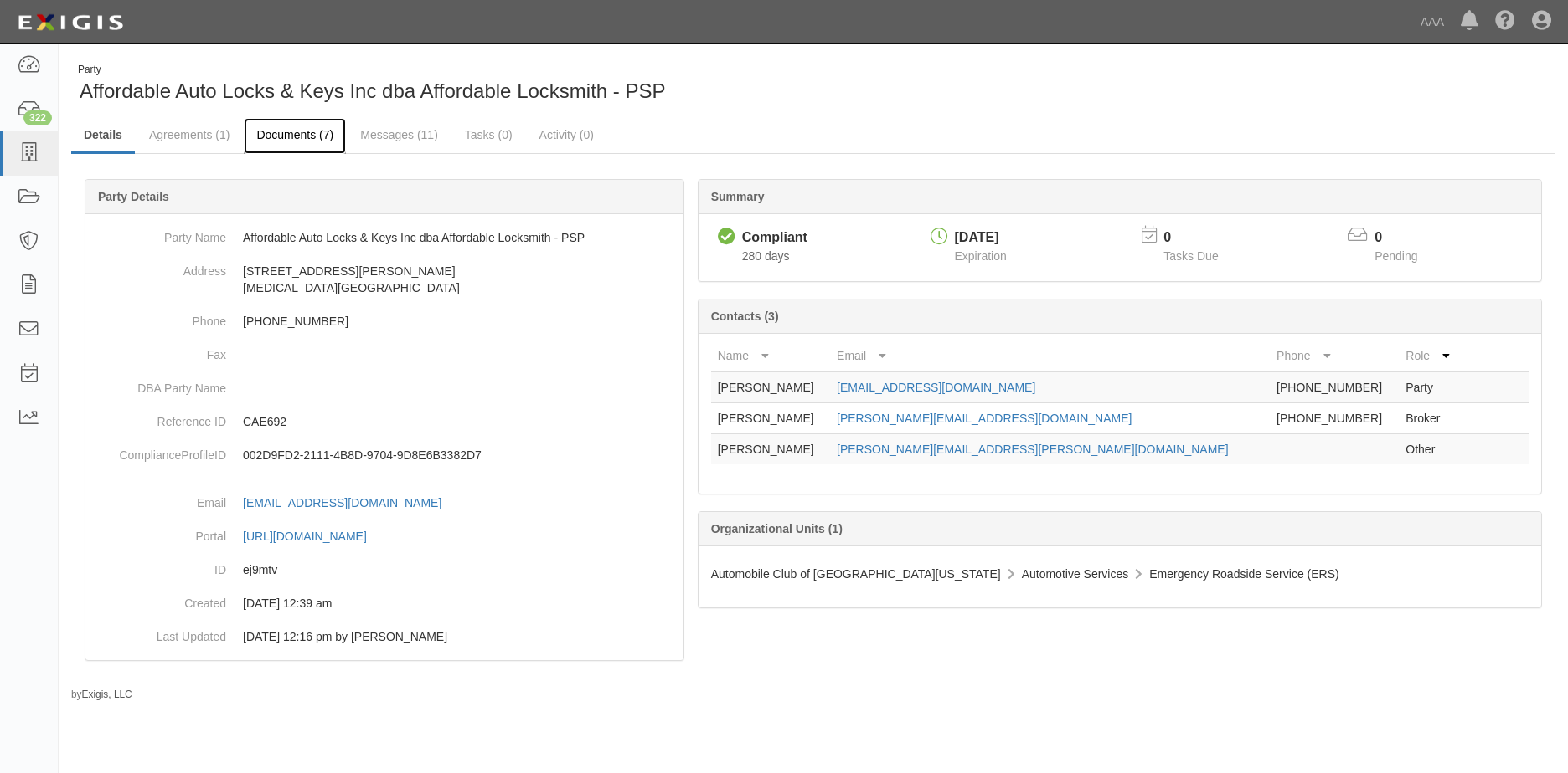
click at [300, 133] on link "Documents (7)" at bounding box center [295, 135] width 102 height 36
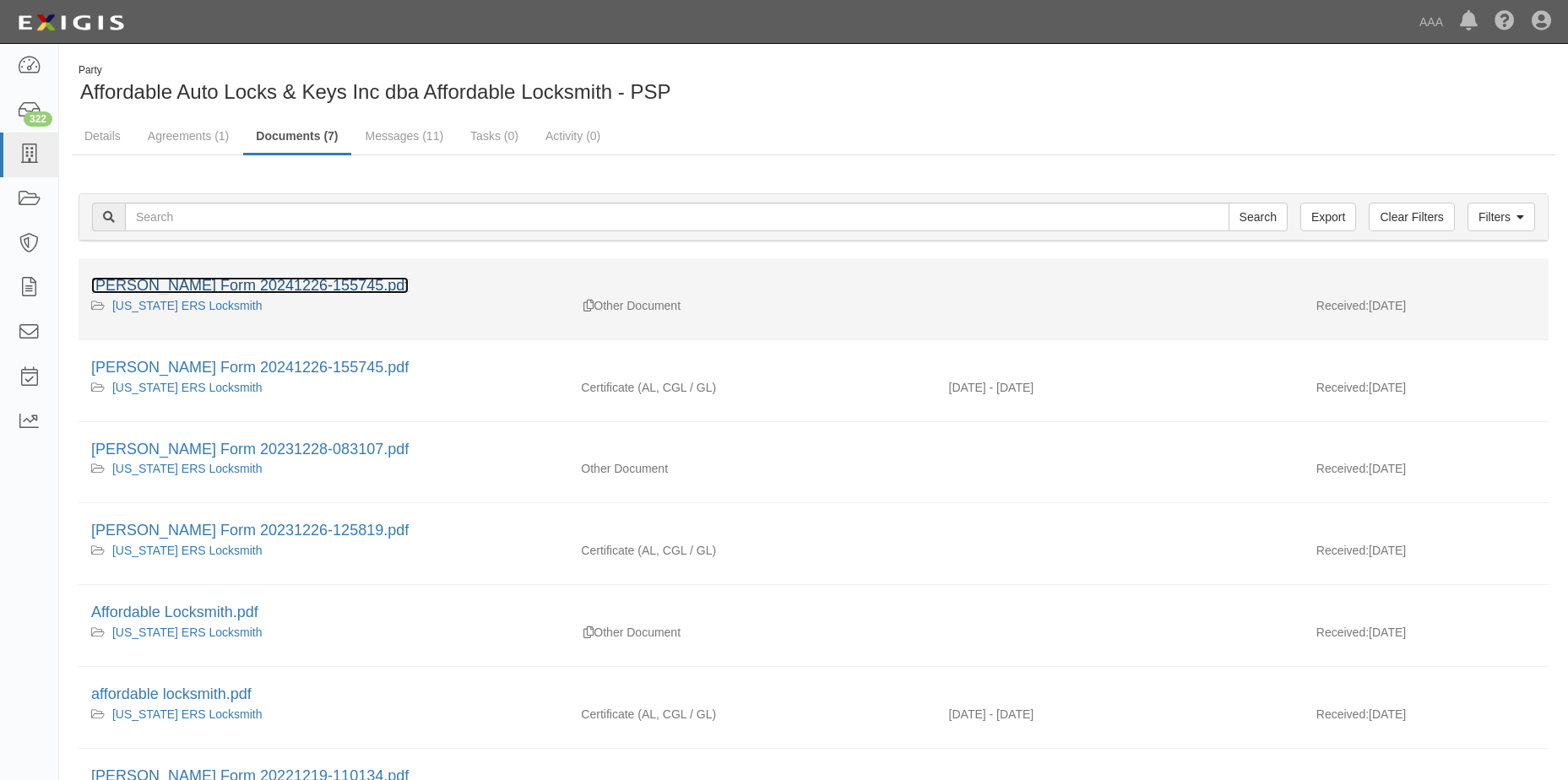
click at [226, 288] on link "[PERSON_NAME] Form 20241226-155745.pdf" at bounding box center [250, 285] width 318 height 16
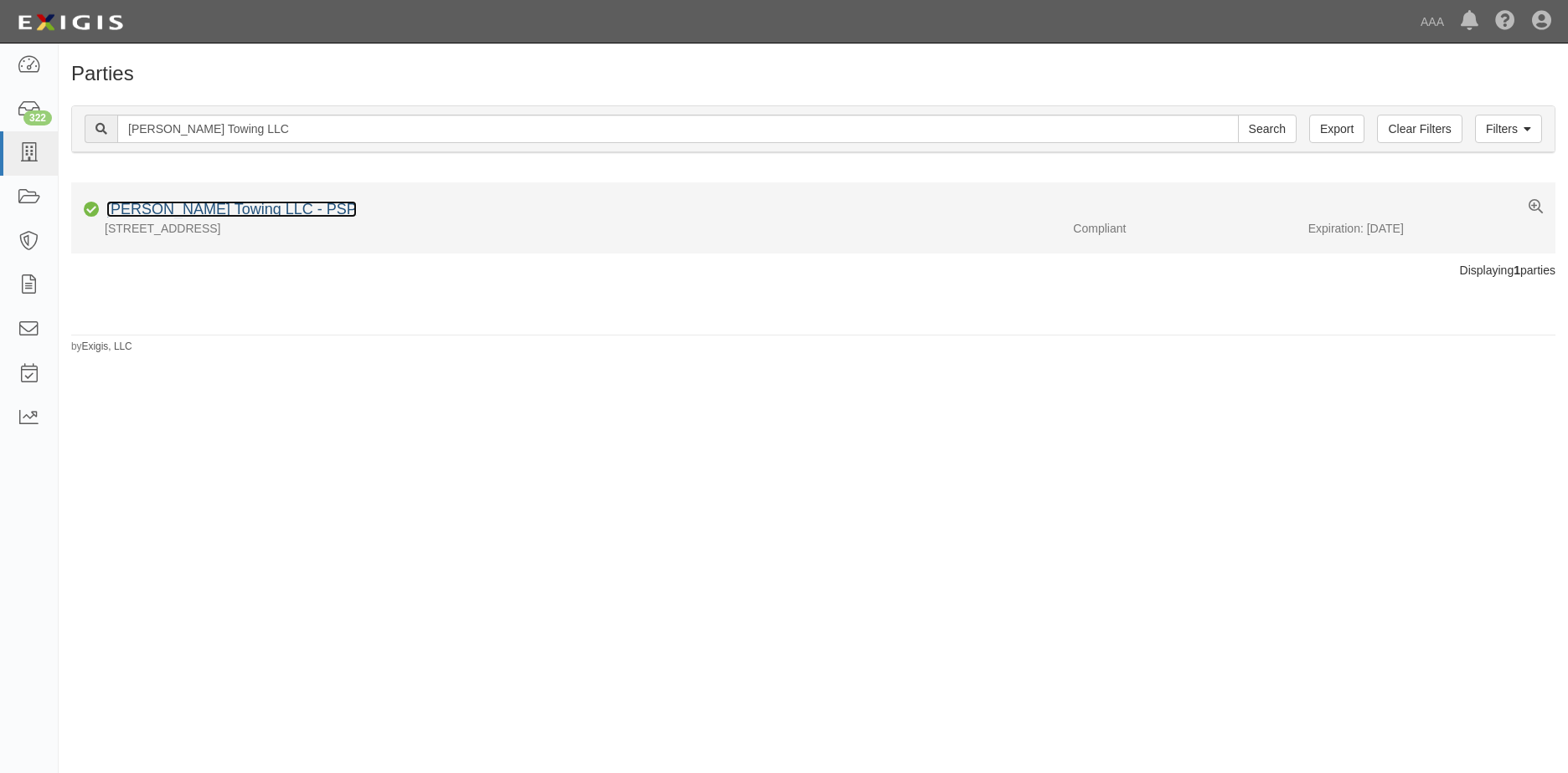
click at [178, 212] on link "[PERSON_NAME] Towing LLC - PSP" at bounding box center [232, 208] width 251 height 16
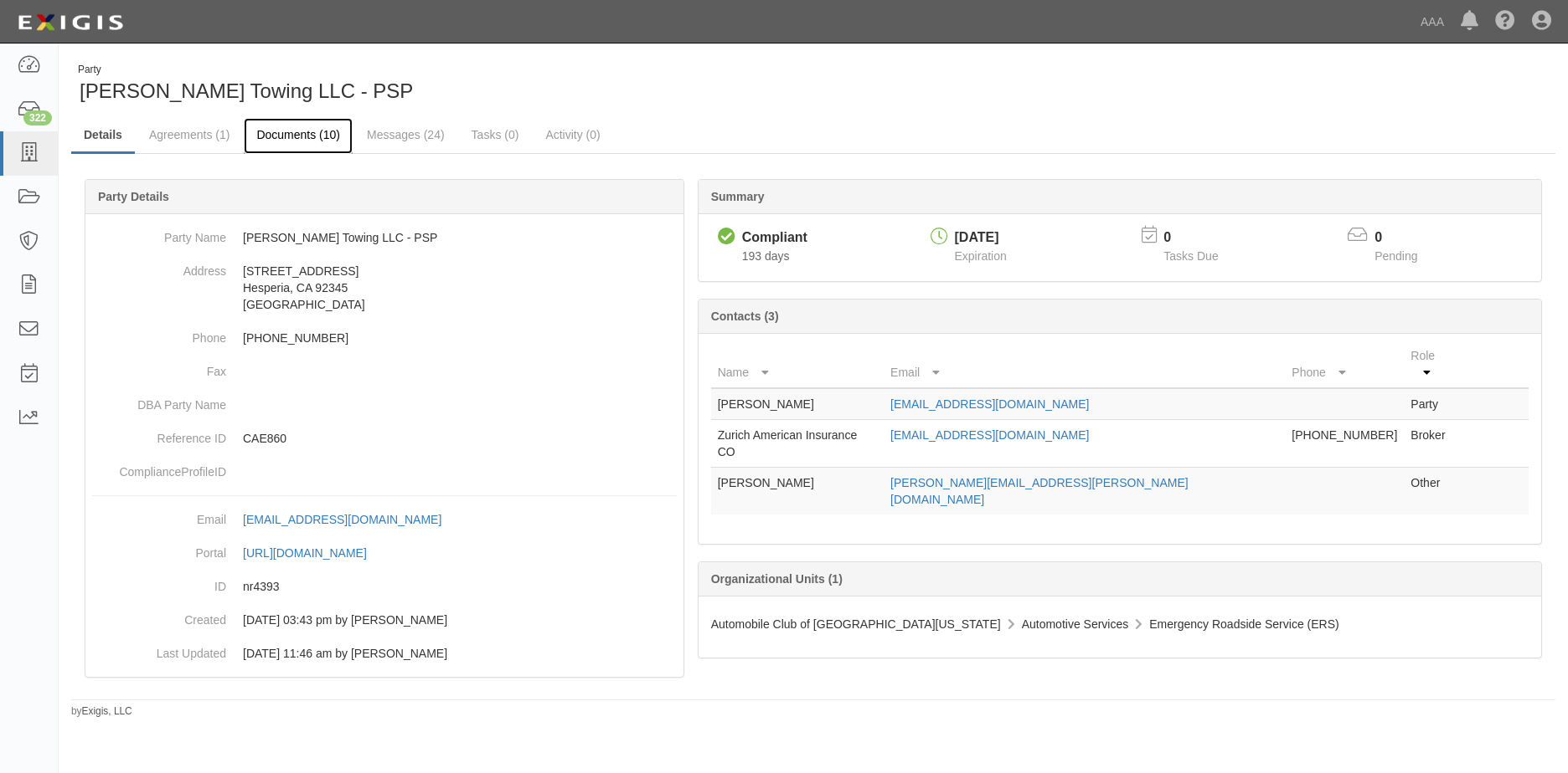
click at [292, 133] on link "Documents (10)" at bounding box center [298, 135] width 109 height 36
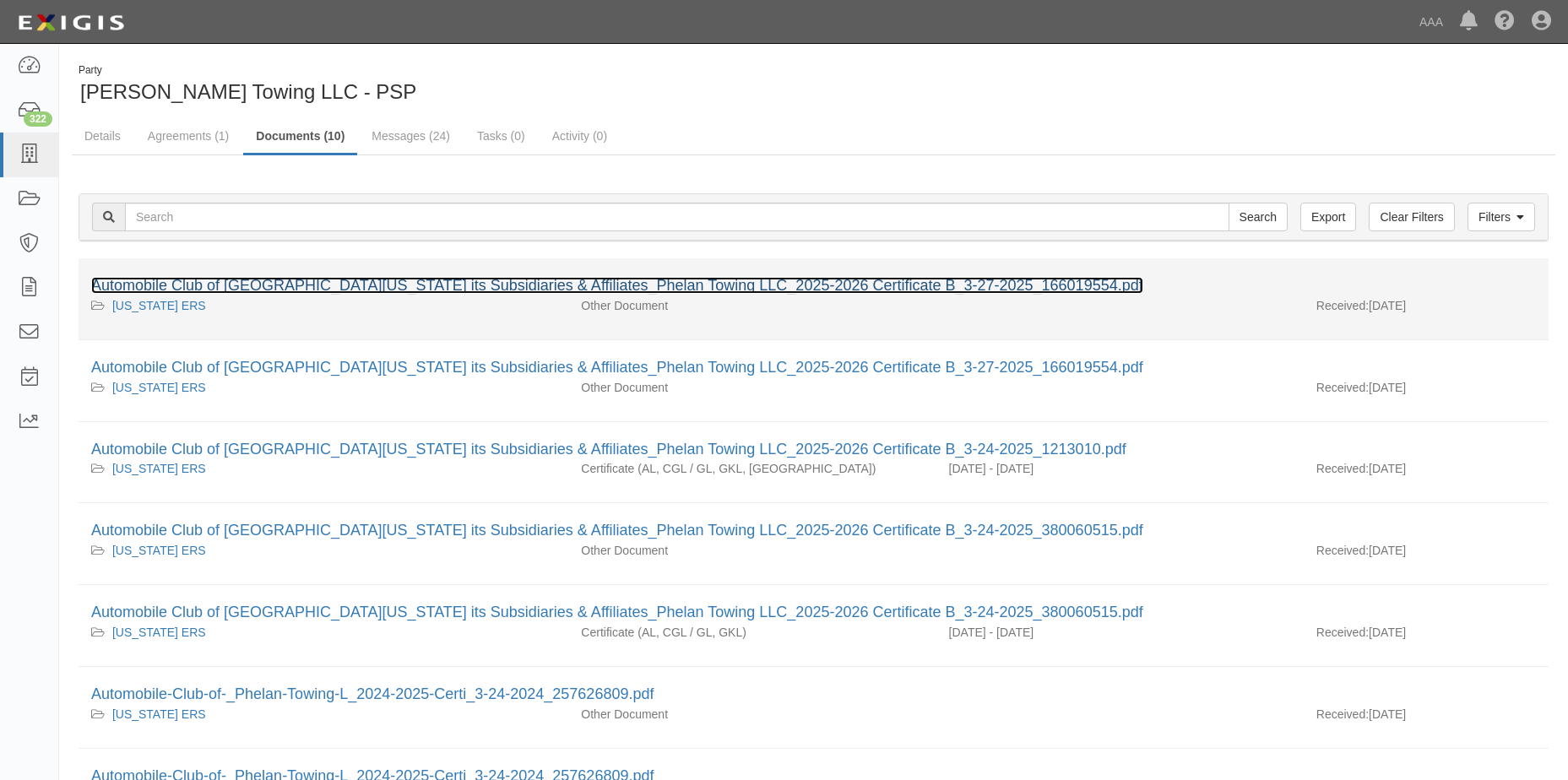
click at [323, 285] on link "Automobile Club of Southern California its Subsidiaries & Affiliates_Phelan Tow…" at bounding box center [617, 285] width 1052 height 16
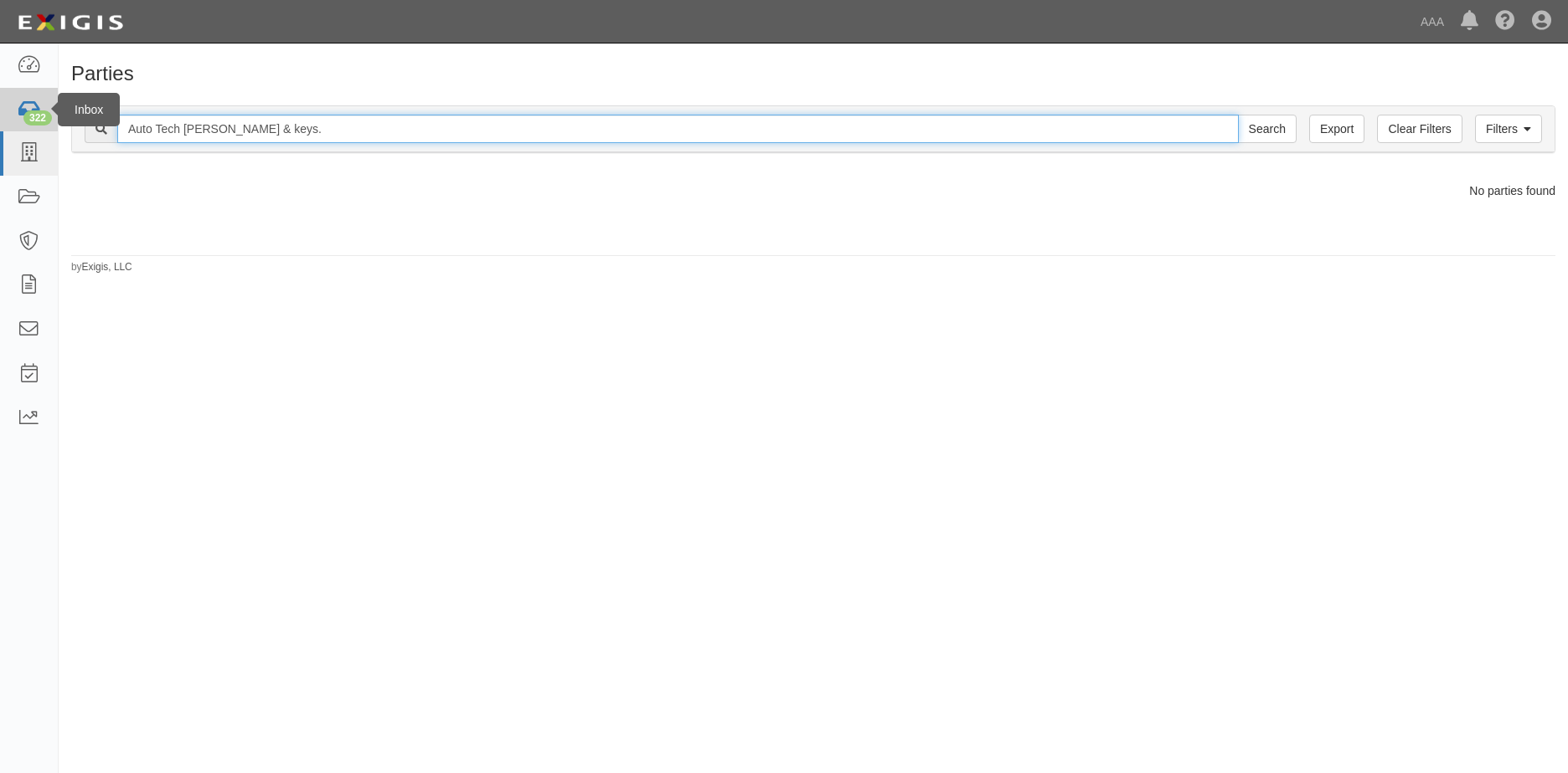
drag, startPoint x: 267, startPoint y: 128, endPoint x: 16, endPoint y: 127, distance: 251.0
click at [16, 127] on body "Toggle navigation Dashboard 322 Inbox Parties Agreements Coverages Documents Me…" at bounding box center [784, 373] width 1568 height 746
type input "[PERSON_NAME] Towing"
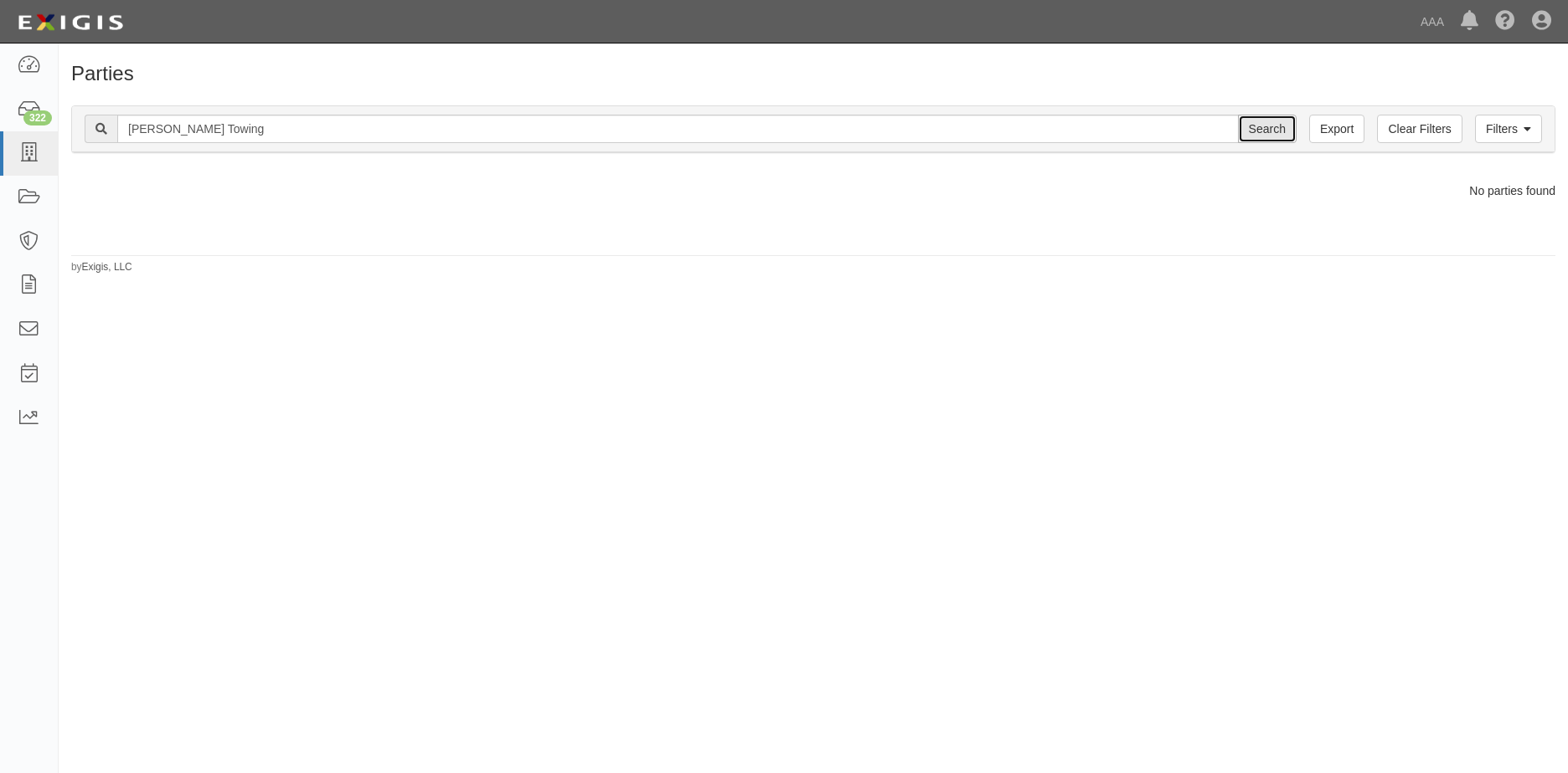
click at [1278, 128] on input "Search" at bounding box center [1266, 129] width 59 height 29
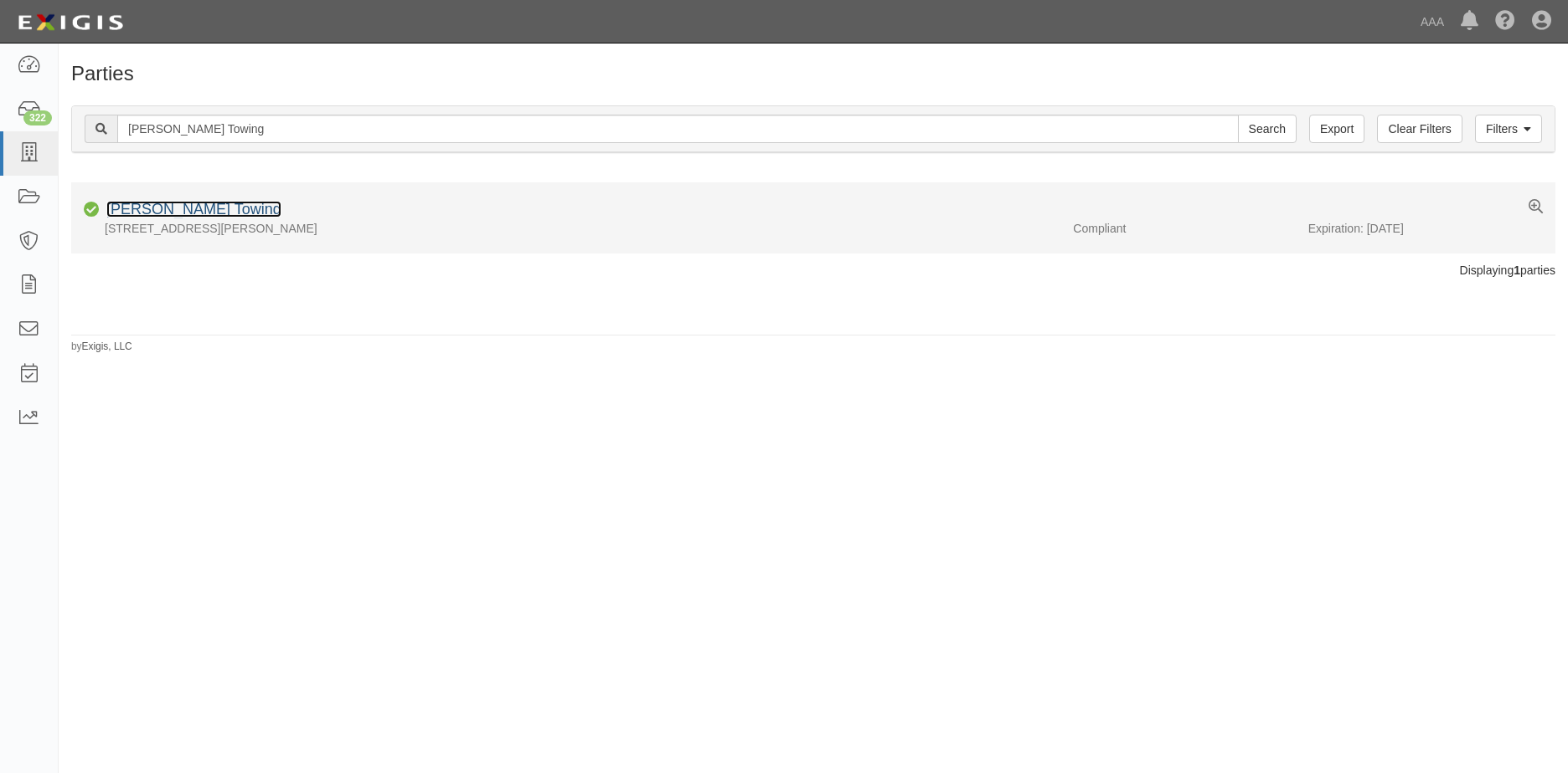
click at [148, 207] on link "[PERSON_NAME] Towing" at bounding box center [194, 208] width 175 height 16
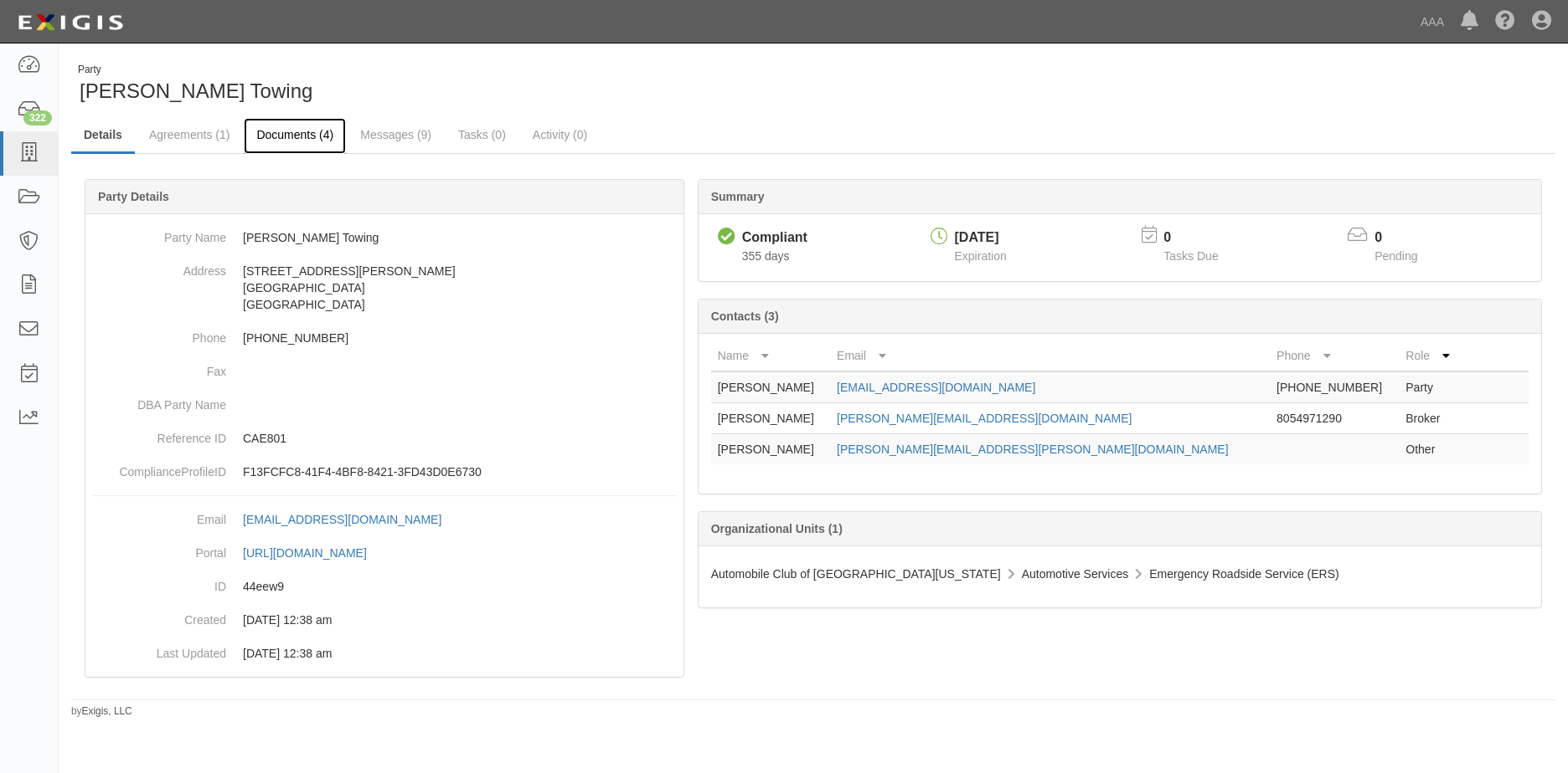
click at [294, 138] on link "Documents (4)" at bounding box center [295, 135] width 102 height 36
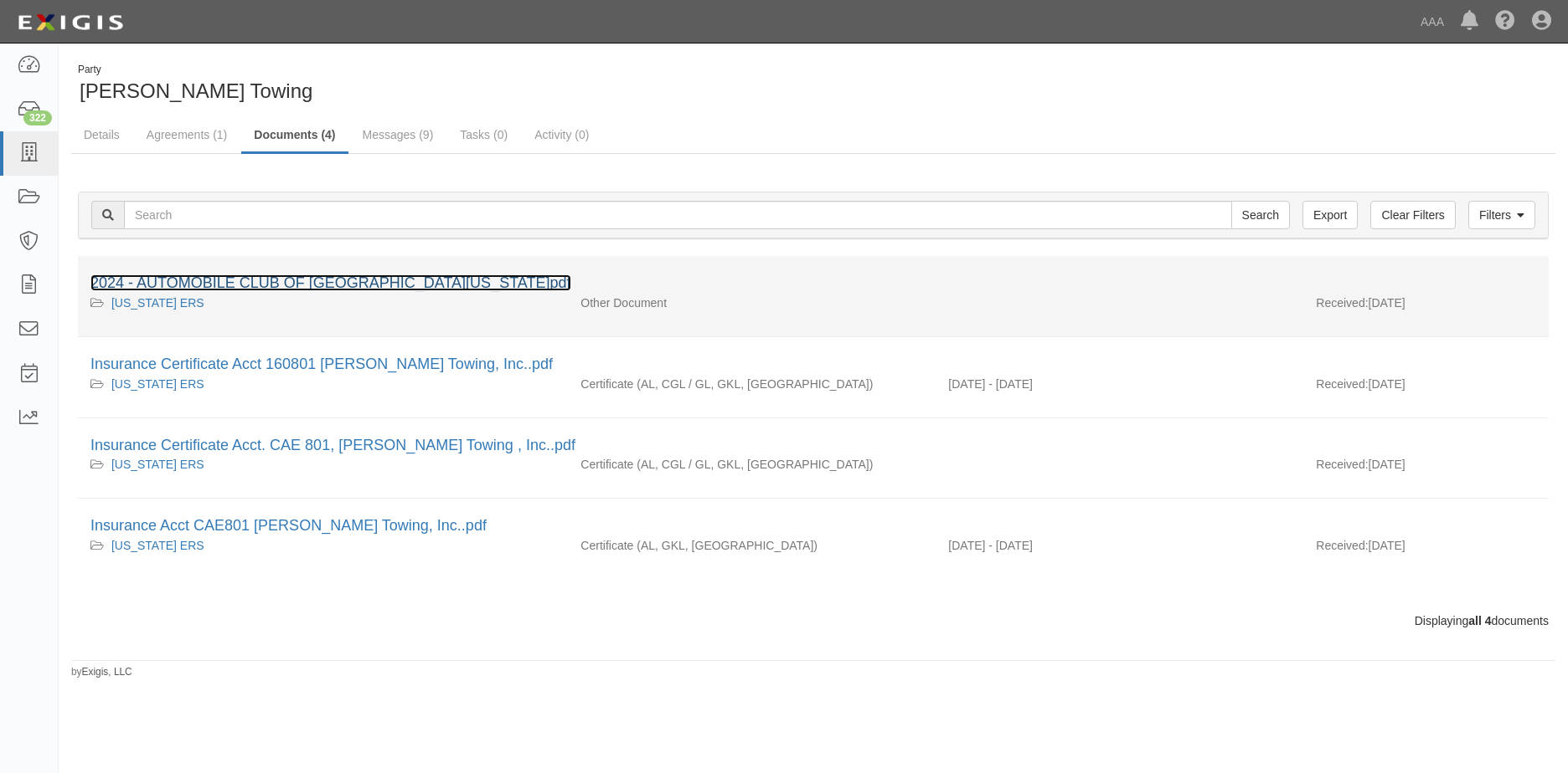
click at [264, 285] on link "2024 - AUTOMOBILE CLUB OF SOUTHERN CALIFORNIA.pdf" at bounding box center [331, 282] width 480 height 16
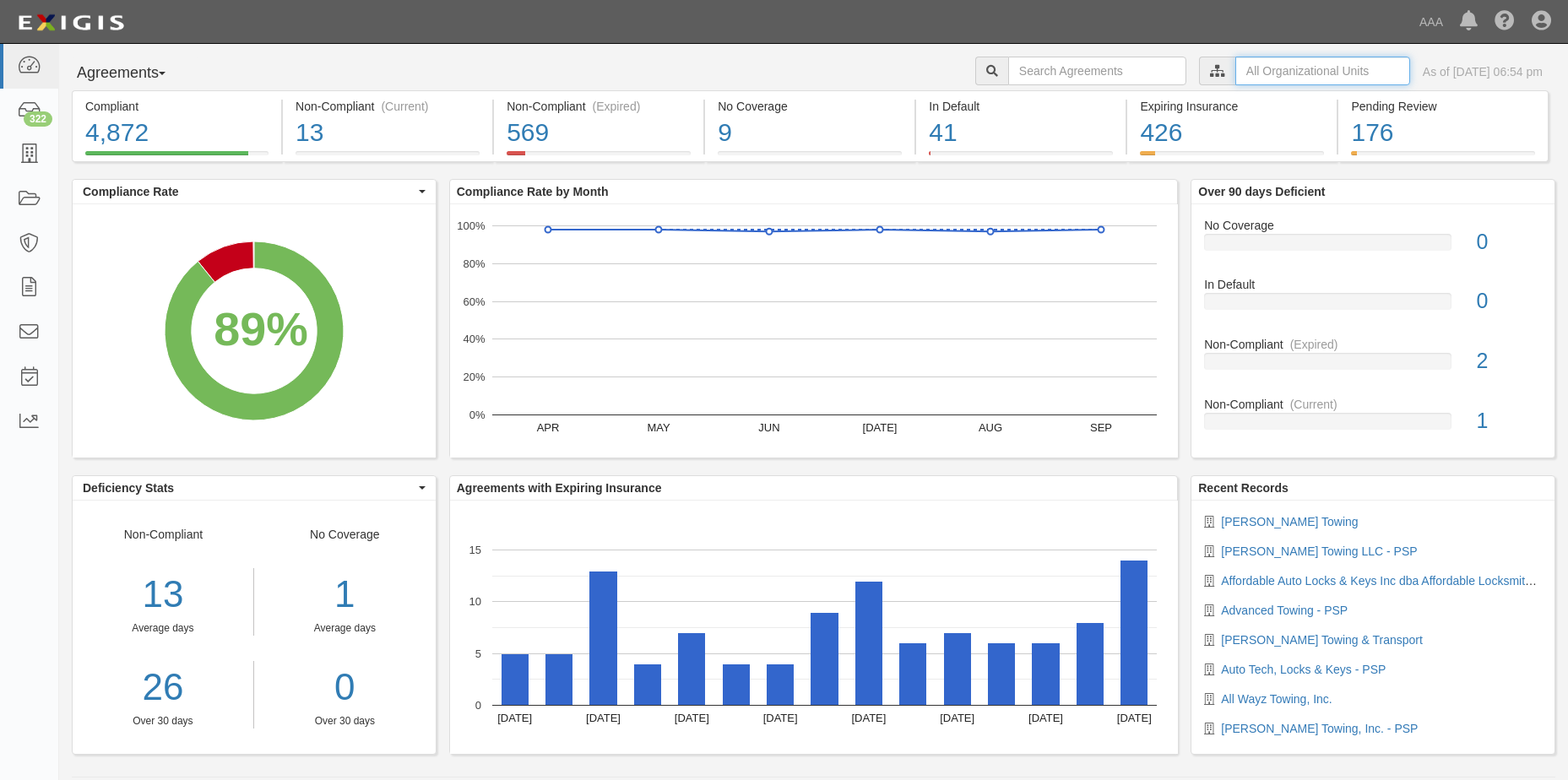
click at [1299, 73] on input "text" at bounding box center [1323, 71] width 174 height 29
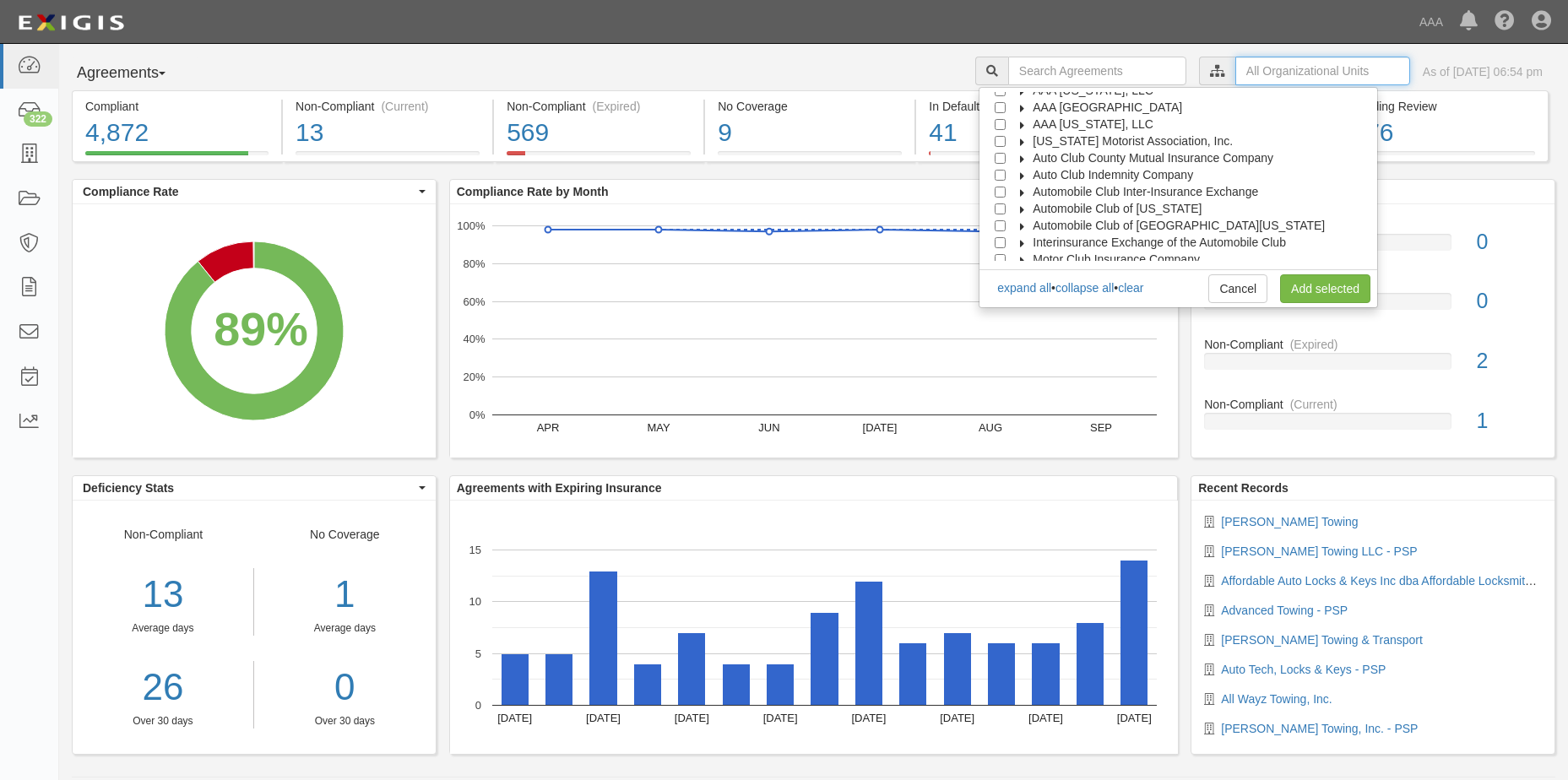
scroll to position [68, 0]
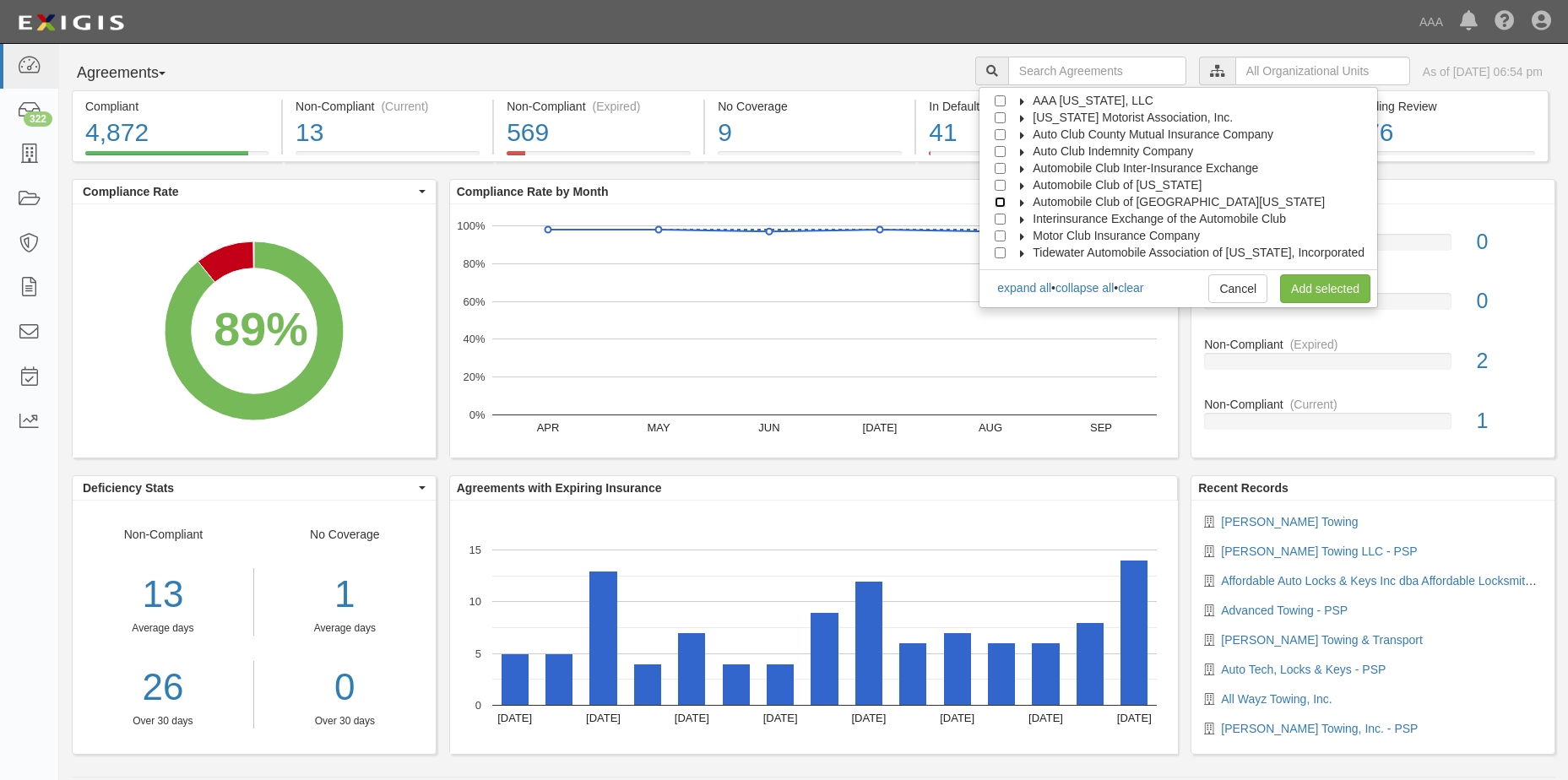
click at [1006, 203] on input "Automobile Club of [GEOGRAPHIC_DATA][US_STATE]" at bounding box center [1000, 202] width 11 height 11
checkbox input "true"
click at [1328, 287] on link "Add selected" at bounding box center [1325, 289] width 90 height 29
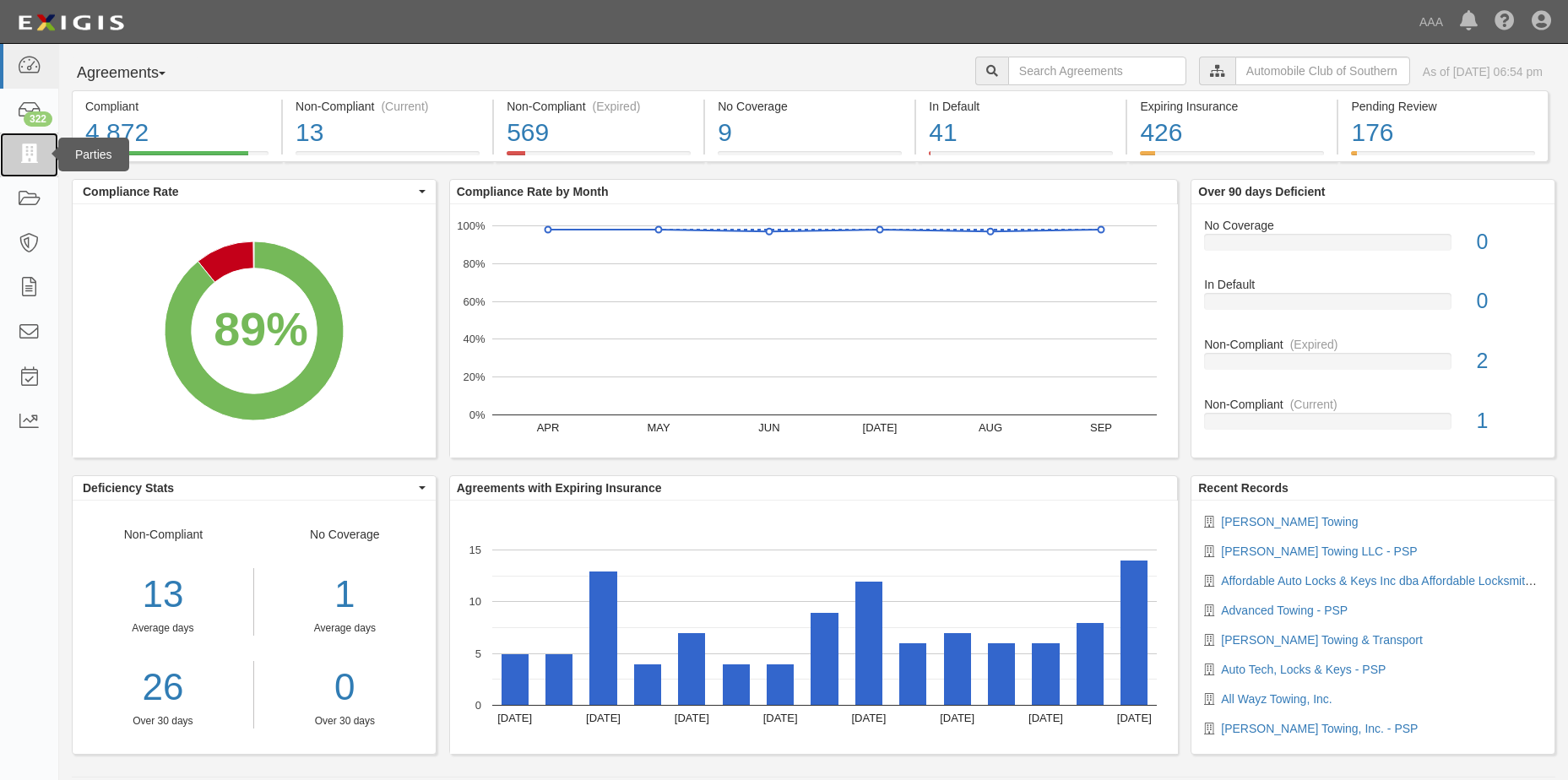
click at [24, 150] on icon at bounding box center [28, 155] width 23 height 19
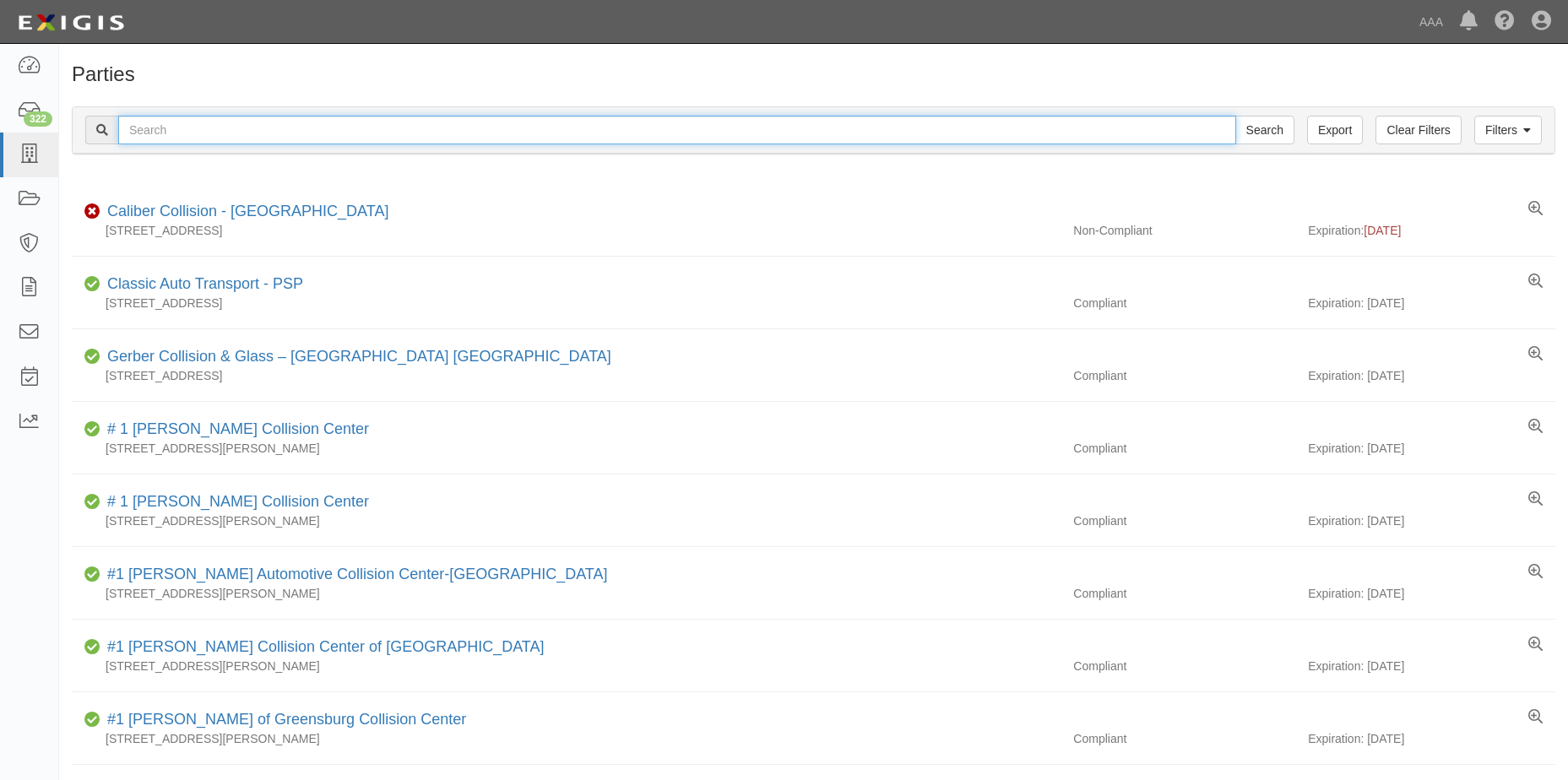
click at [157, 133] on input "text" at bounding box center [677, 130] width 1118 height 29
type input "Armada Towing"
click at [1273, 133] on input "Search" at bounding box center [1265, 130] width 59 height 29
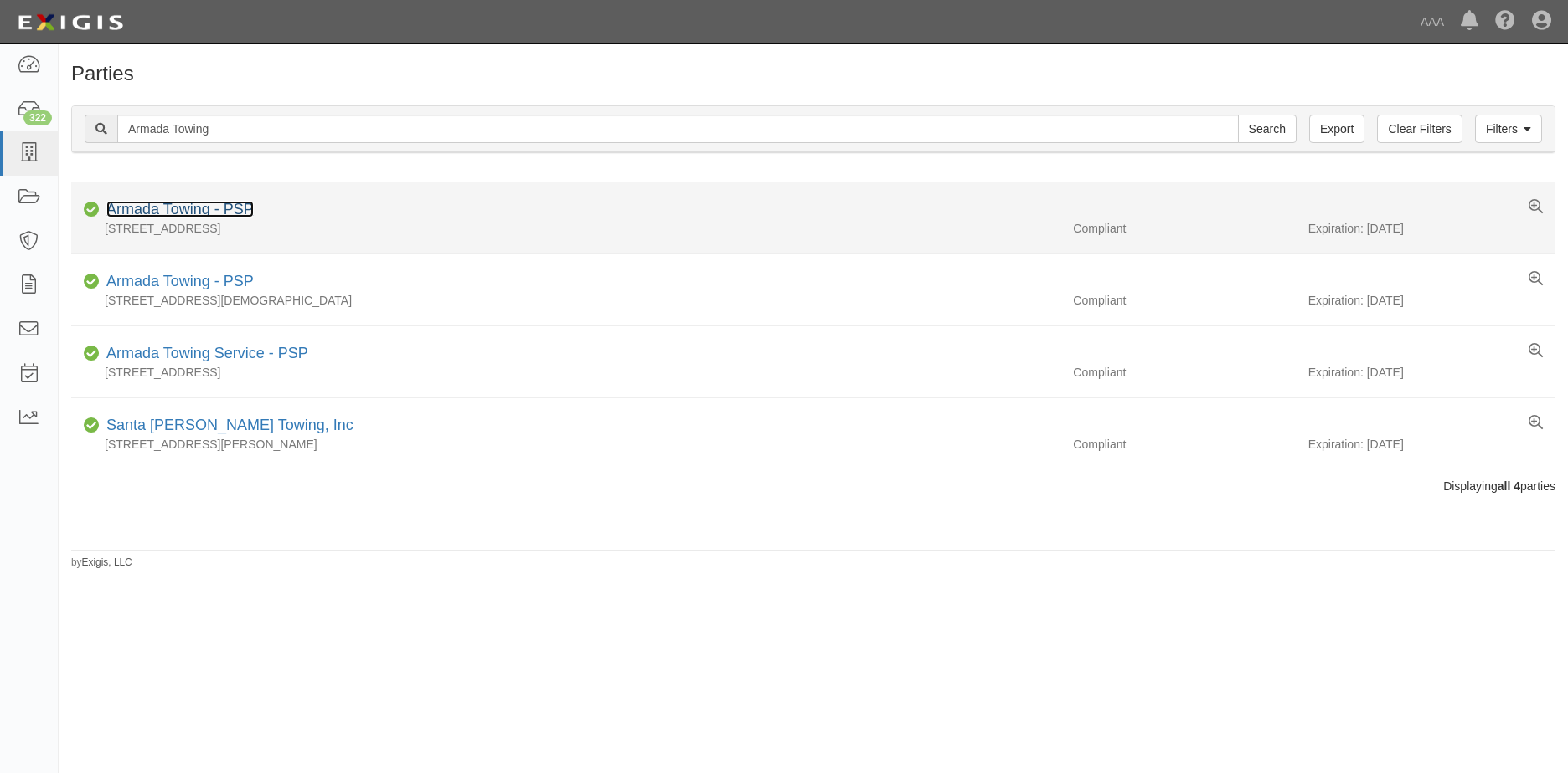
click at [161, 204] on link "Armada Towing - PSP" at bounding box center [180, 208] width 147 height 16
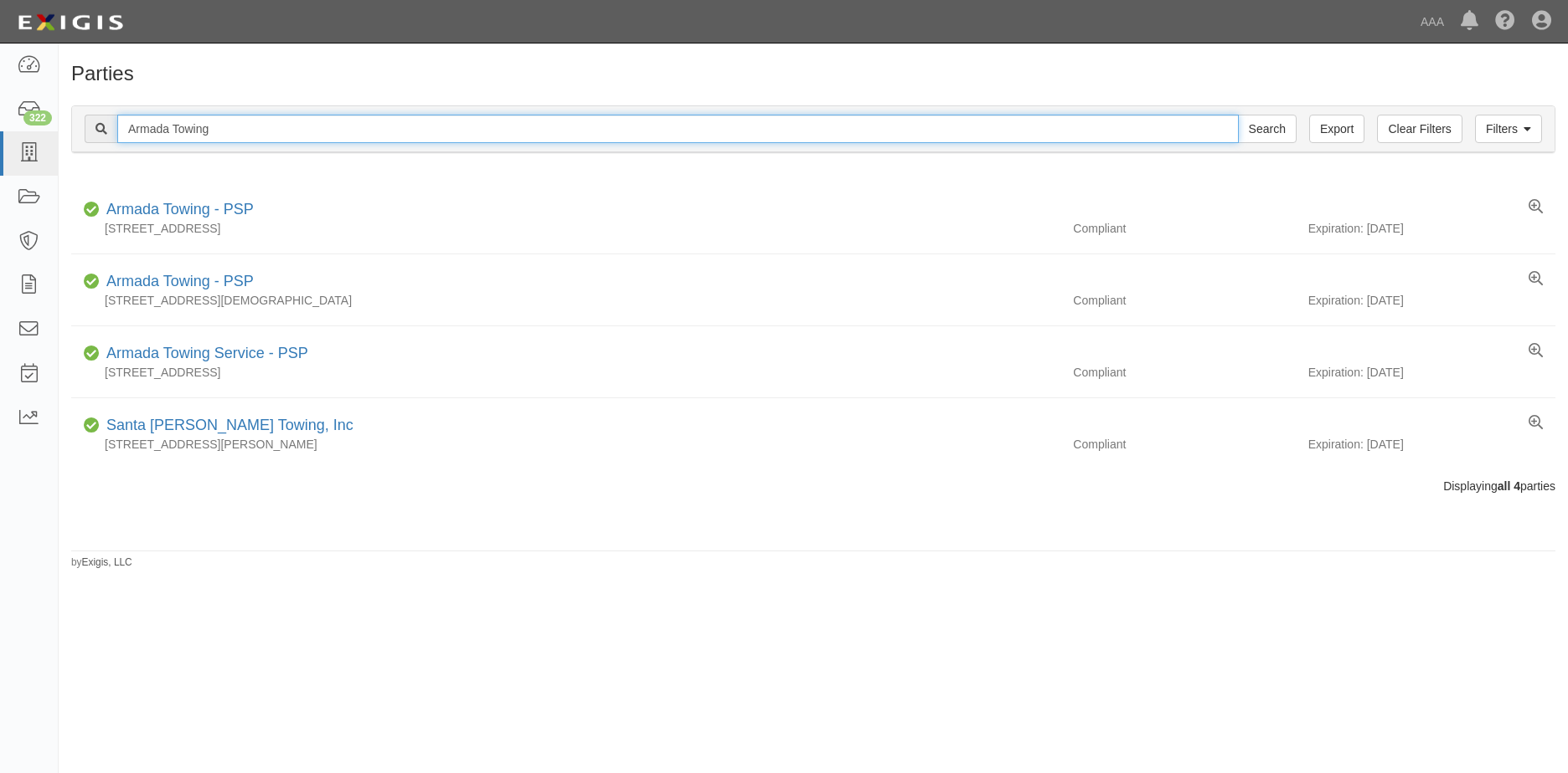
click at [223, 129] on input "Armada Towing" at bounding box center [677, 129] width 1121 height 29
type input "Armada Towing inc"
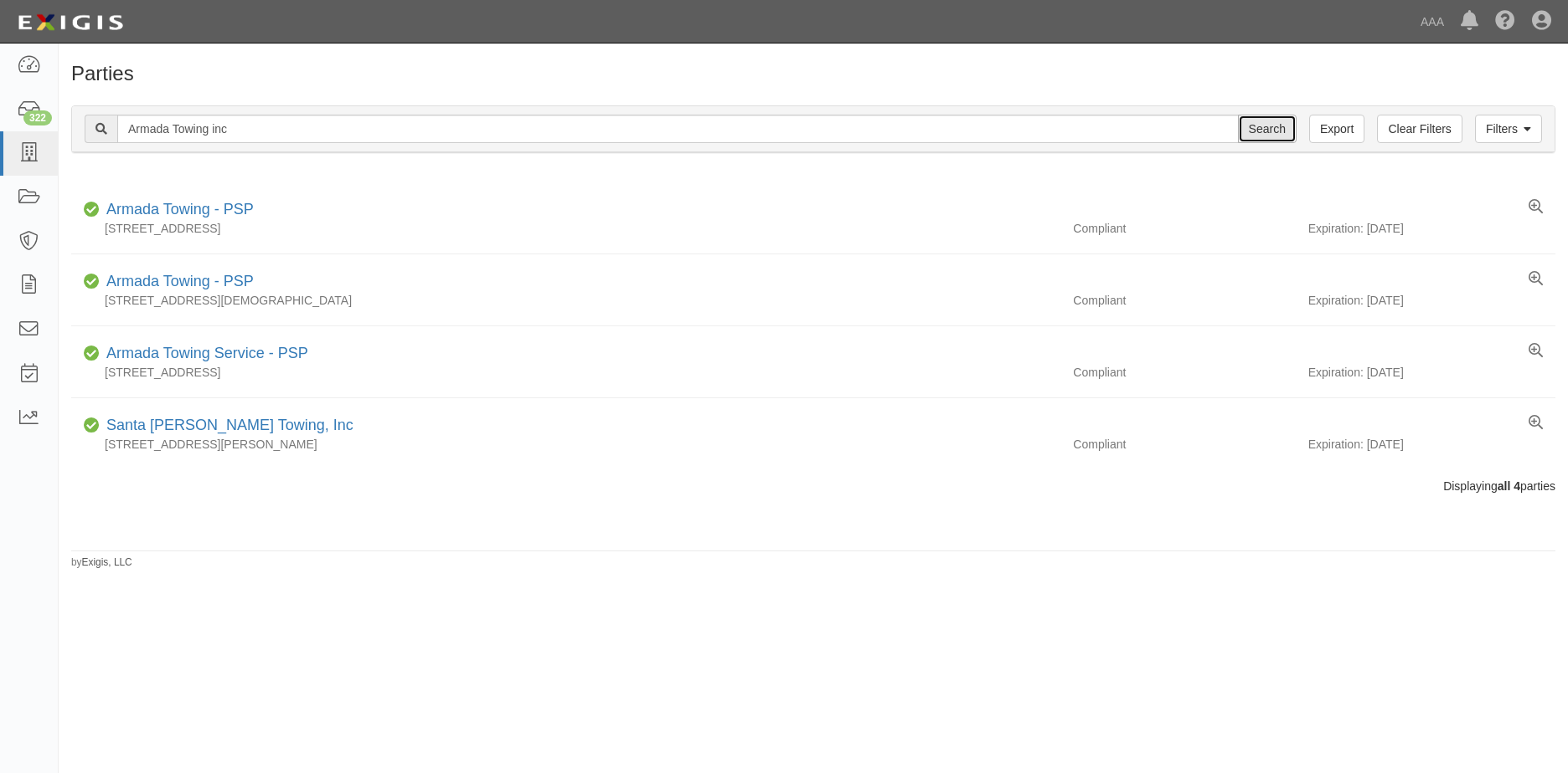
click at [1274, 133] on input "Search" at bounding box center [1266, 129] width 59 height 29
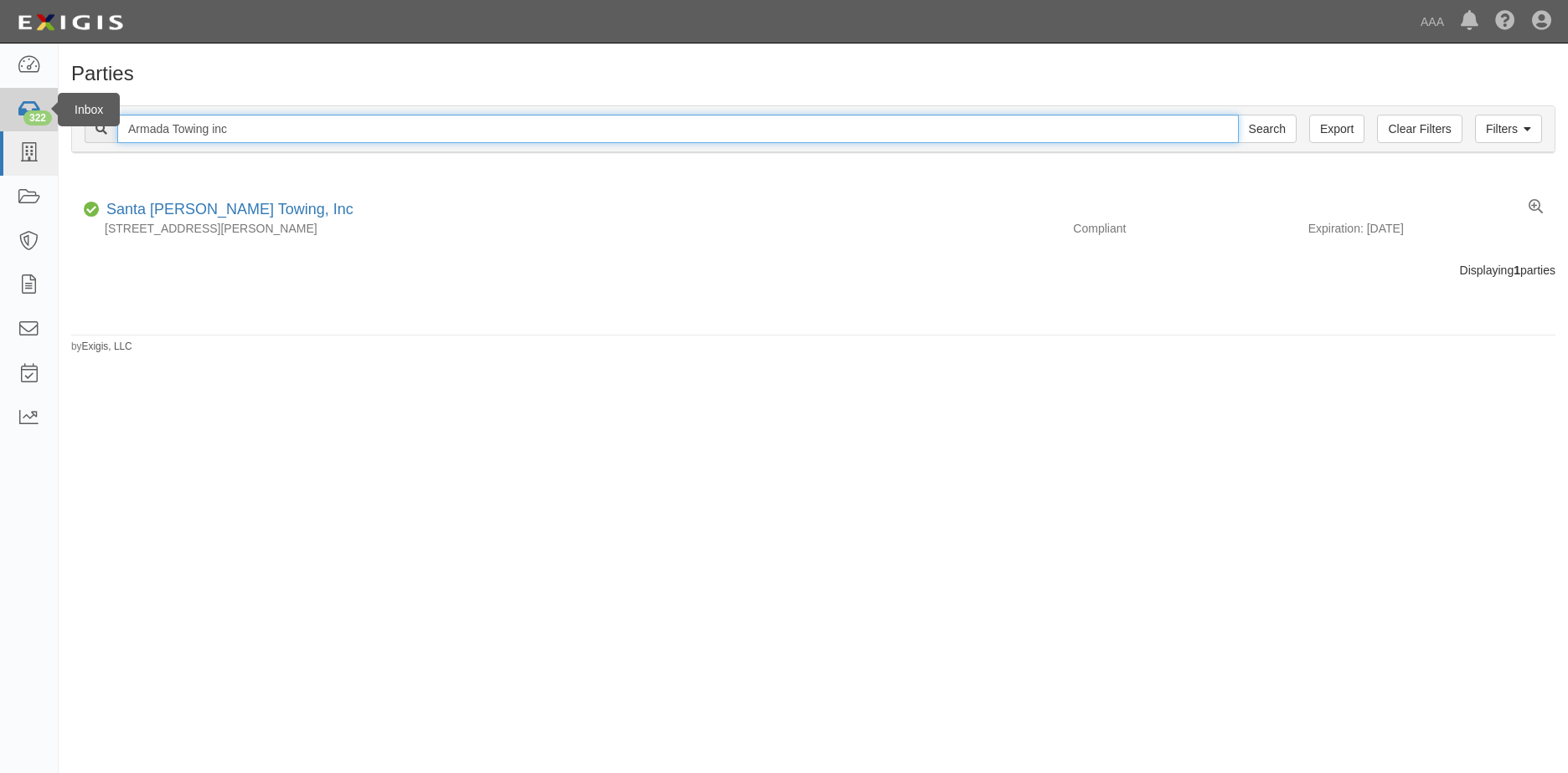
drag, startPoint x: 235, startPoint y: 121, endPoint x: 0, endPoint y: 115, distance: 235.1
click at [0, 117] on html "Toggle navigation Dashboard 322 Inbox Parties Agreements Coverages Documents Me…" at bounding box center [784, 373] width 1568 height 746
type input "[PERSON_NAME] Transport Inc."
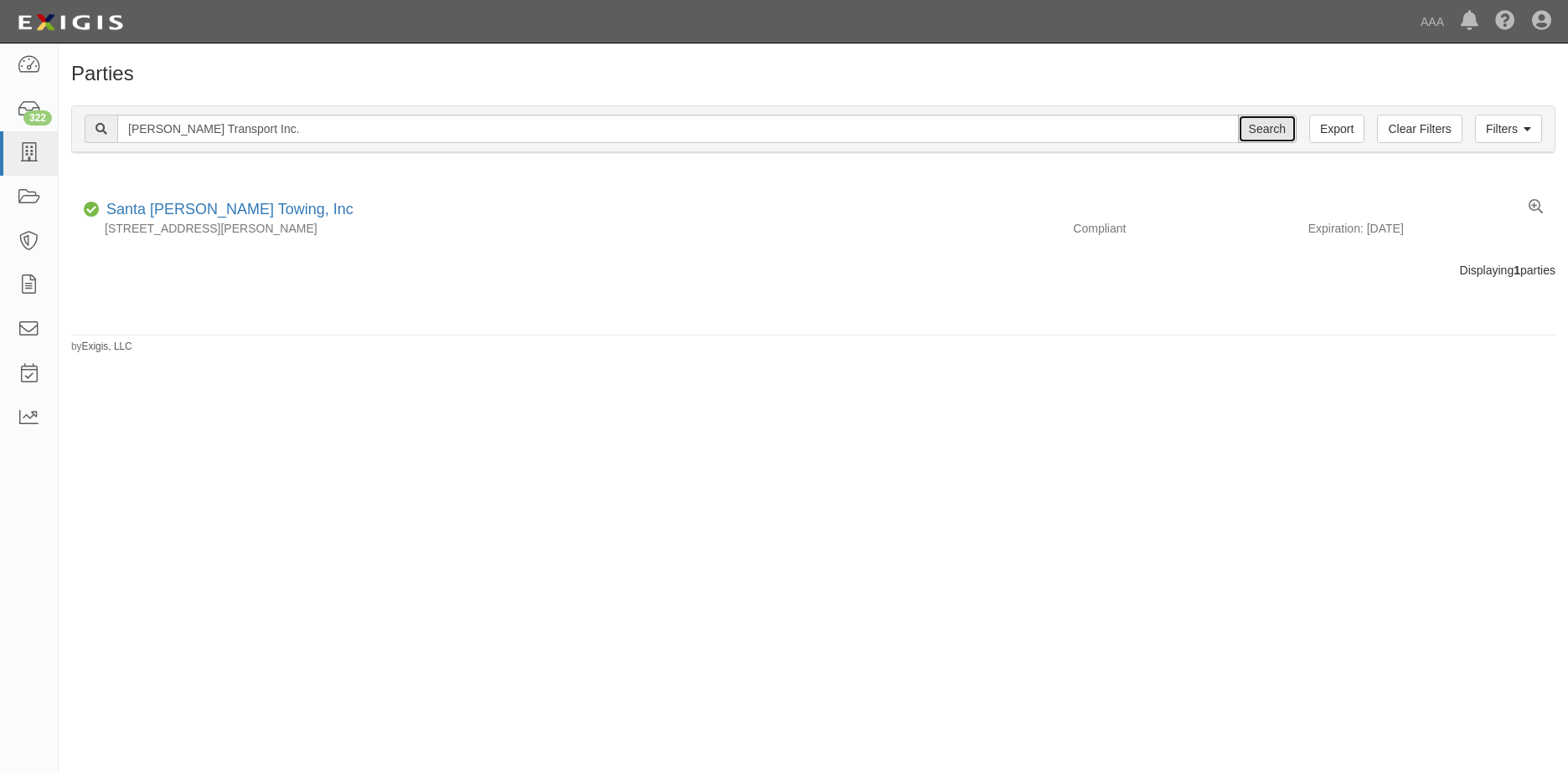
click at [1279, 125] on input "Search" at bounding box center [1266, 129] width 59 height 29
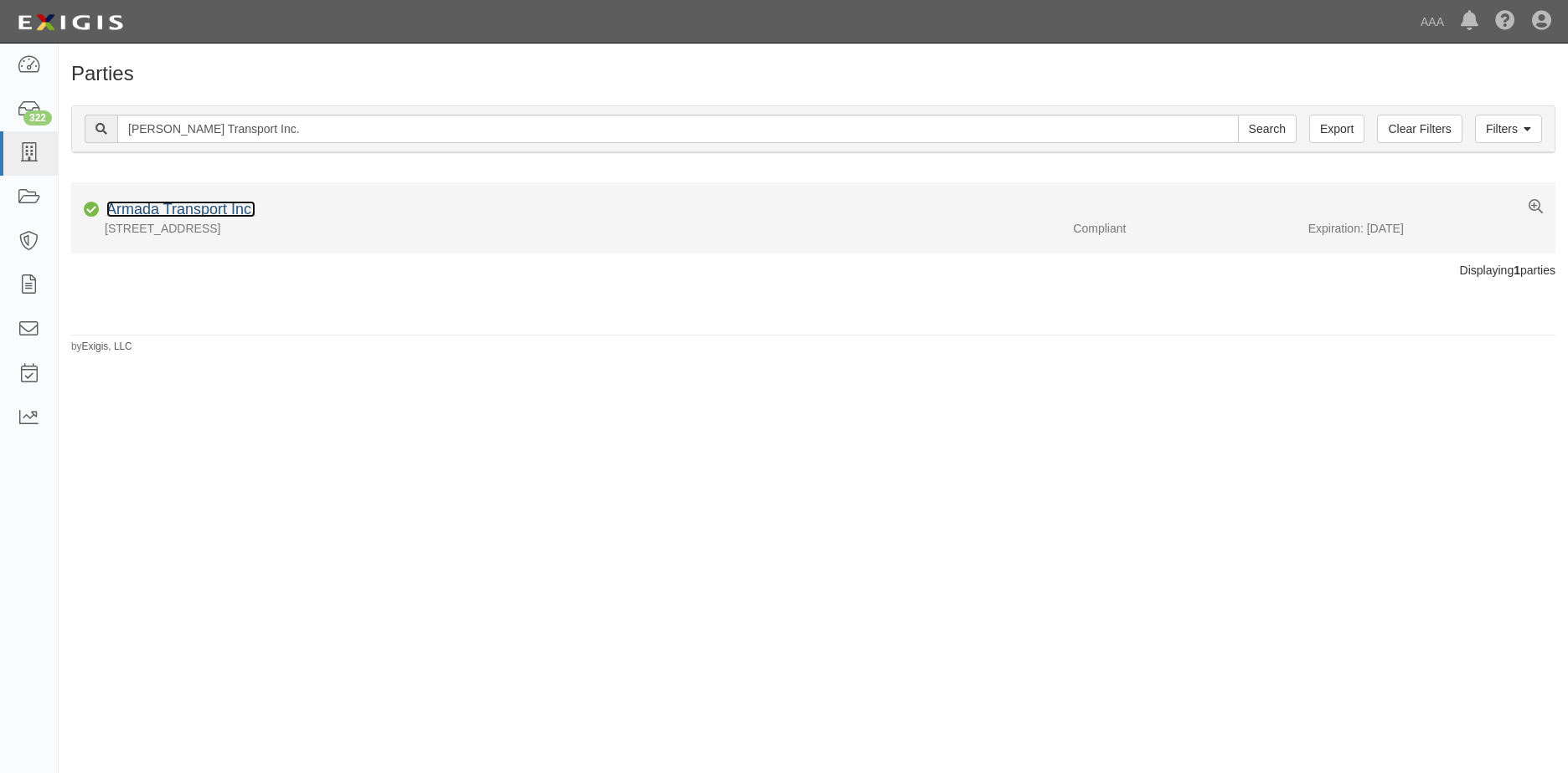
click at [191, 210] on link "Armada Transport Inc." at bounding box center [181, 208] width 149 height 16
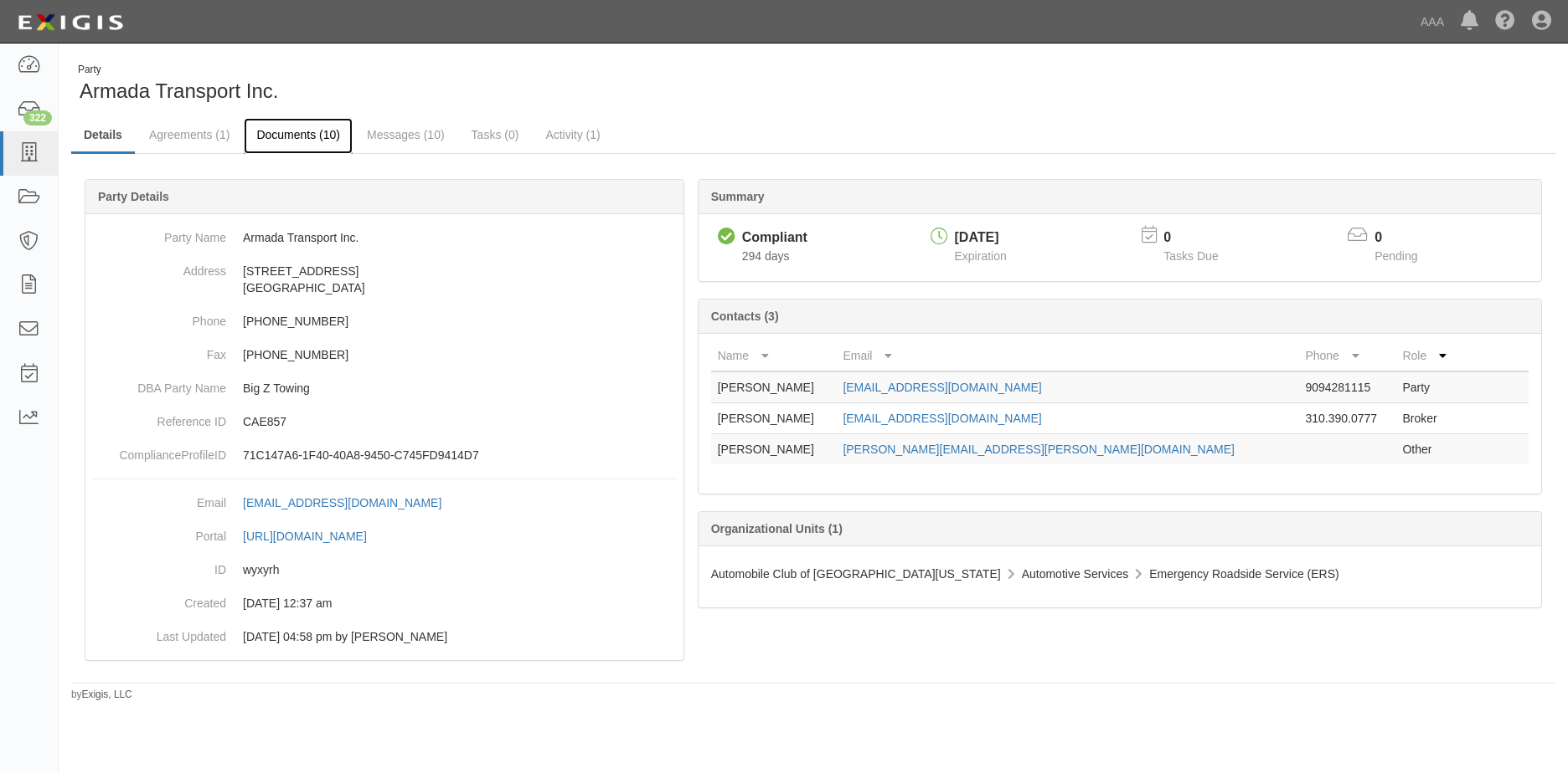
click at [296, 135] on link "Documents (10)" at bounding box center [298, 135] width 109 height 36
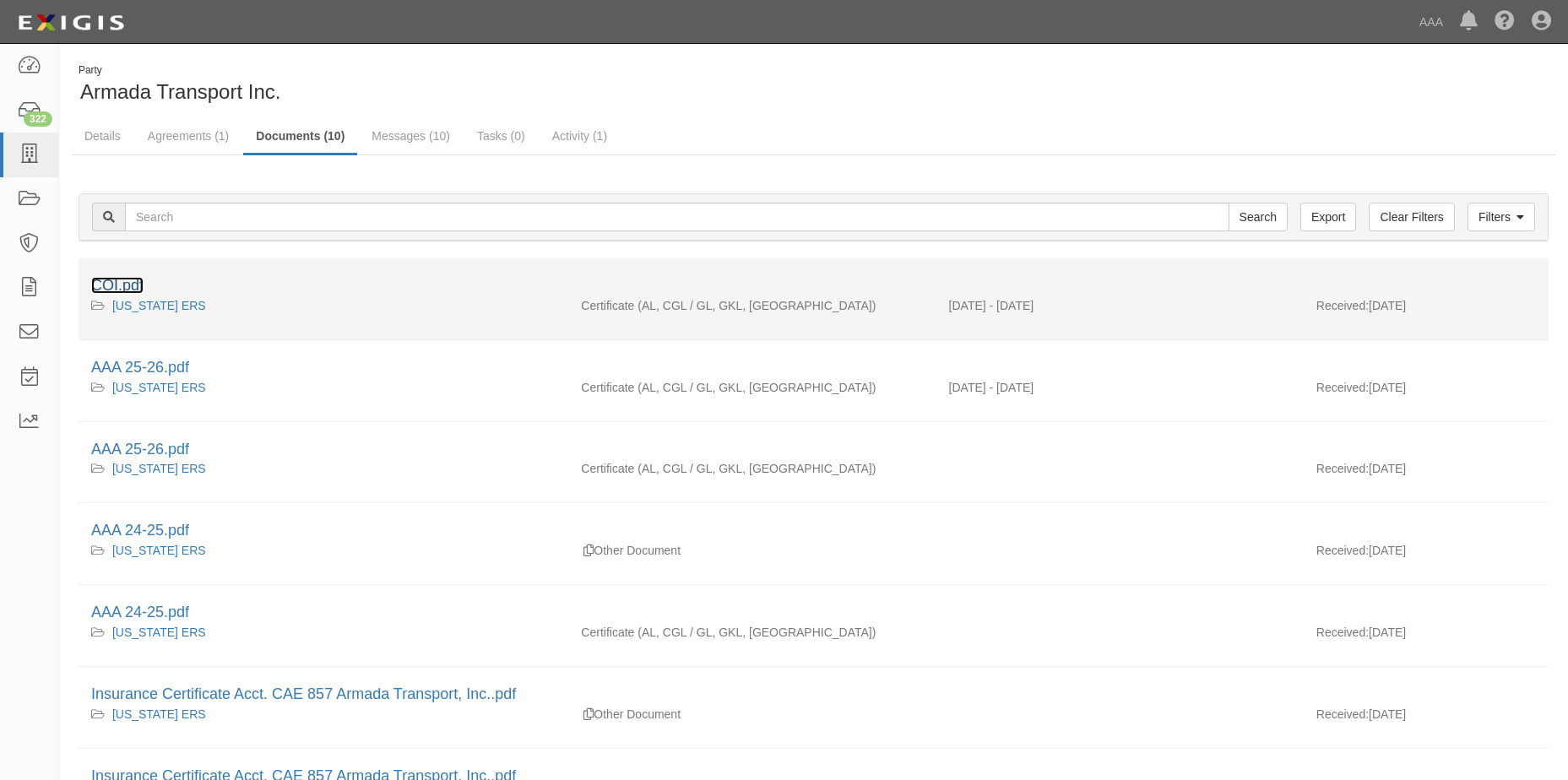
click at [115, 286] on link "COI.pdf" at bounding box center [117, 285] width 52 height 16
